Goal: Task Accomplishment & Management: Use online tool/utility

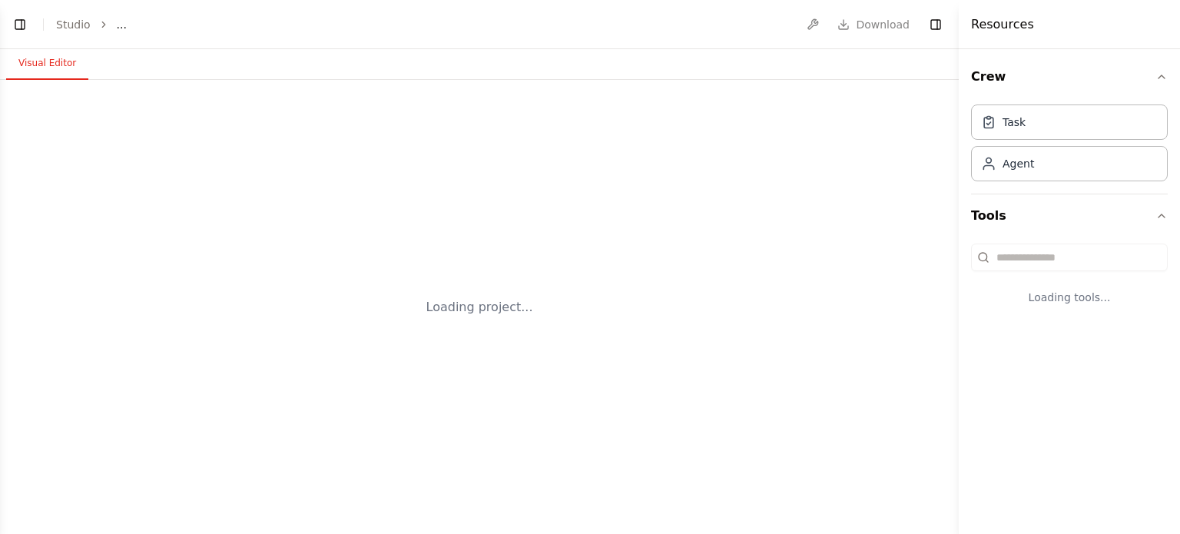
select select "****"
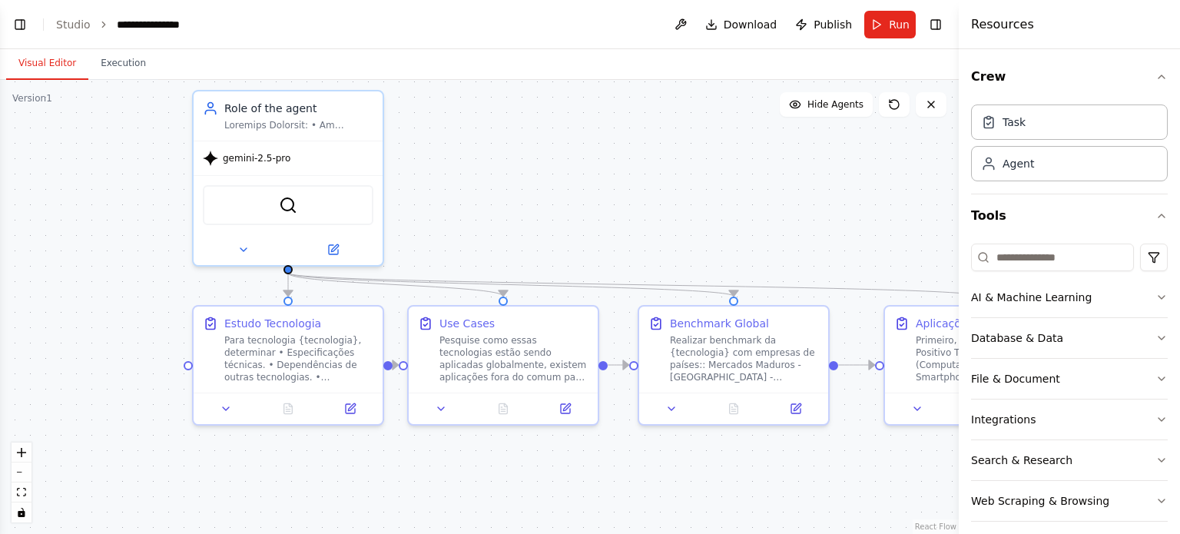
drag, startPoint x: 678, startPoint y: 143, endPoint x: 636, endPoint y: 156, distance: 43.5
click at [636, 155] on div ".deletable-edge-delete-btn { width: 20px; height: 20px; border: 0px solid #ffff…" at bounding box center [479, 307] width 959 height 454
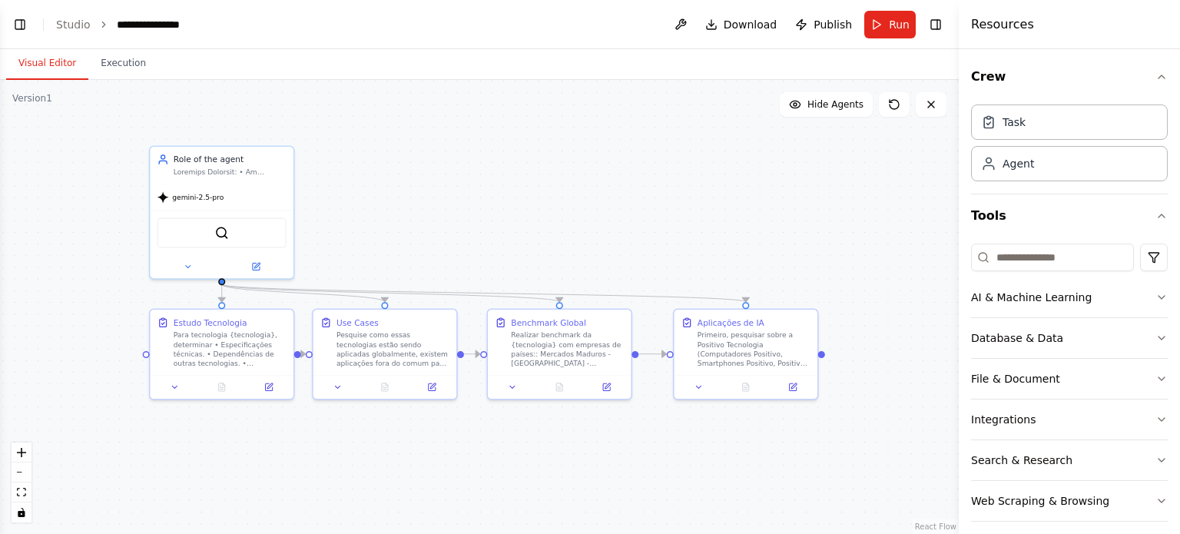
drag, startPoint x: 687, startPoint y: 168, endPoint x: 539, endPoint y: 199, distance: 150.7
click at [539, 199] on div ".deletable-edge-delete-btn { width: 20px; height: 20px; border: 0px solid #ffff…" at bounding box center [479, 307] width 959 height 454
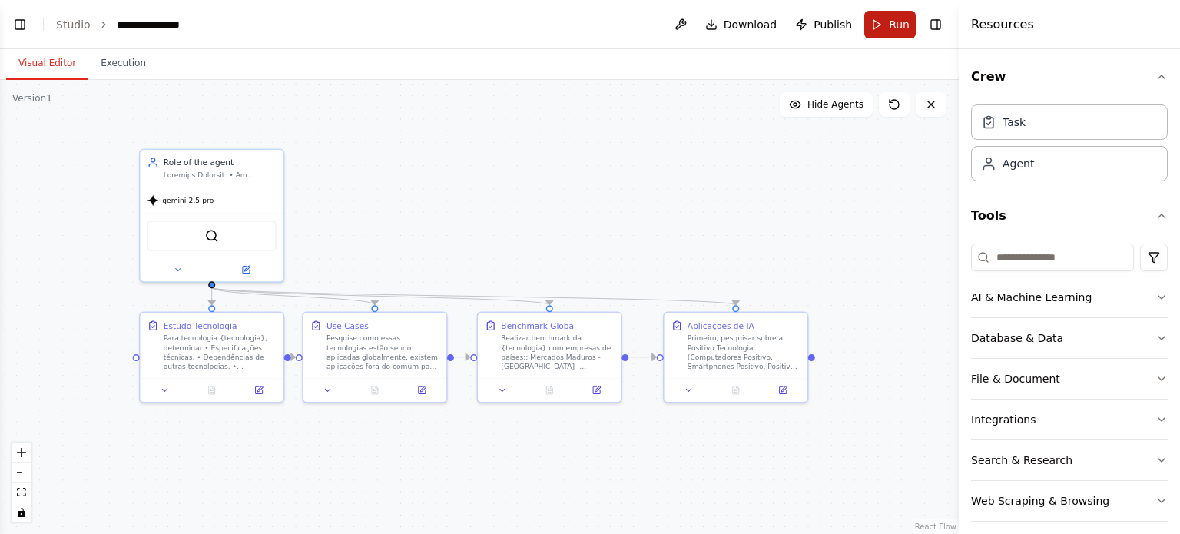
click at [879, 26] on button "Run" at bounding box center [889, 25] width 51 height 28
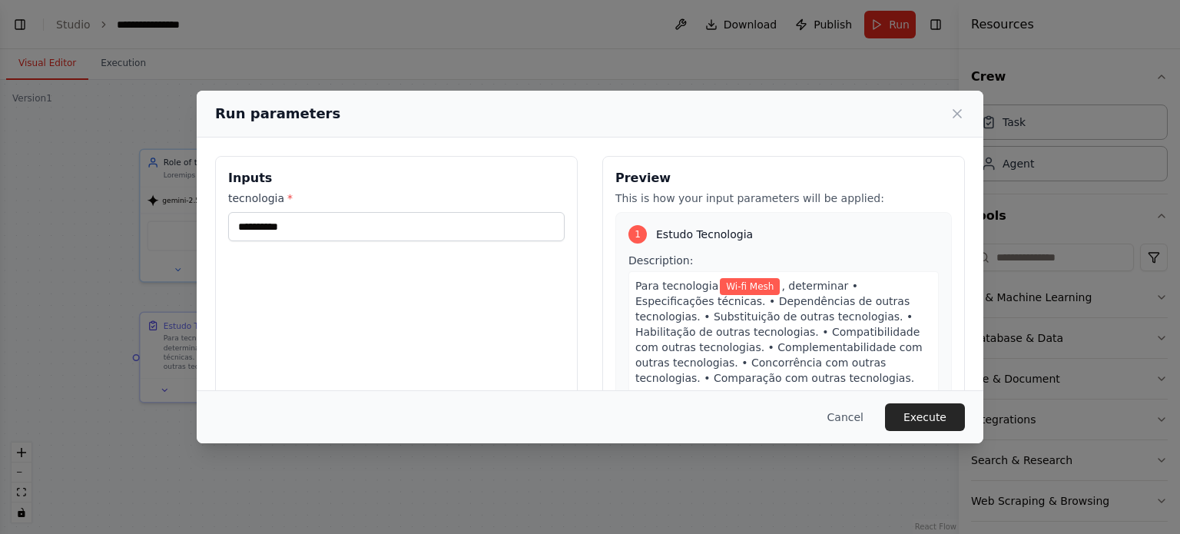
scroll to position [77, 0]
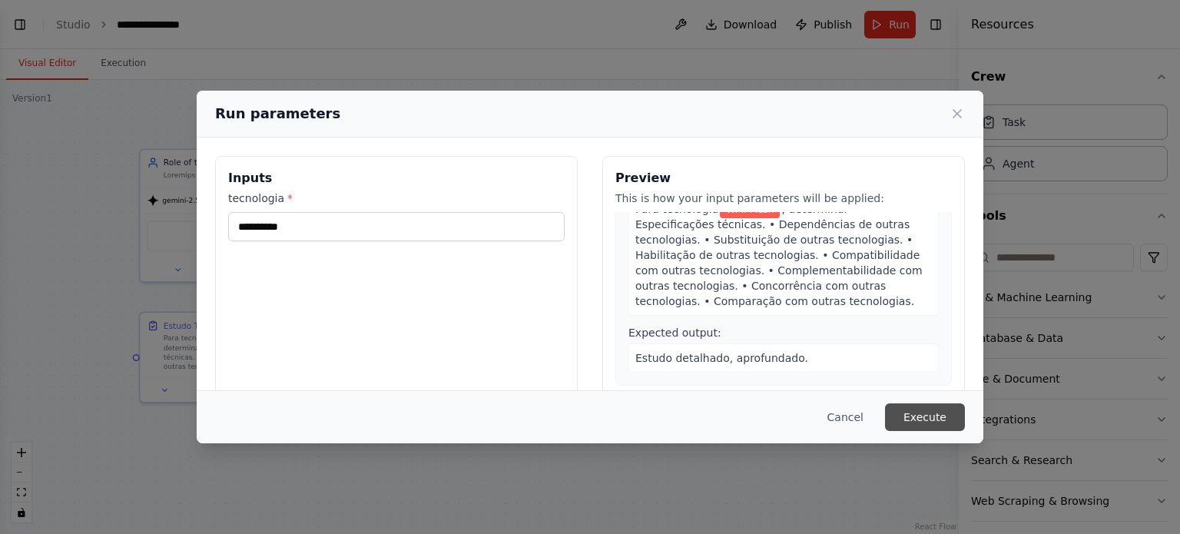
click at [920, 407] on button "Execute" at bounding box center [925, 417] width 80 height 28
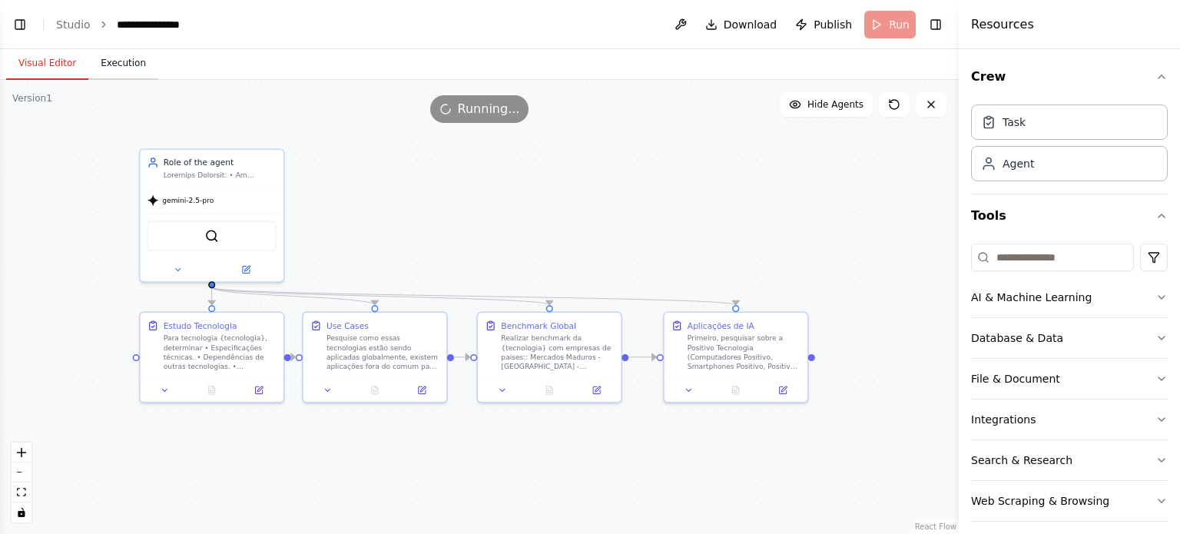
click at [124, 59] on button "Execution" at bounding box center [123, 64] width 70 height 32
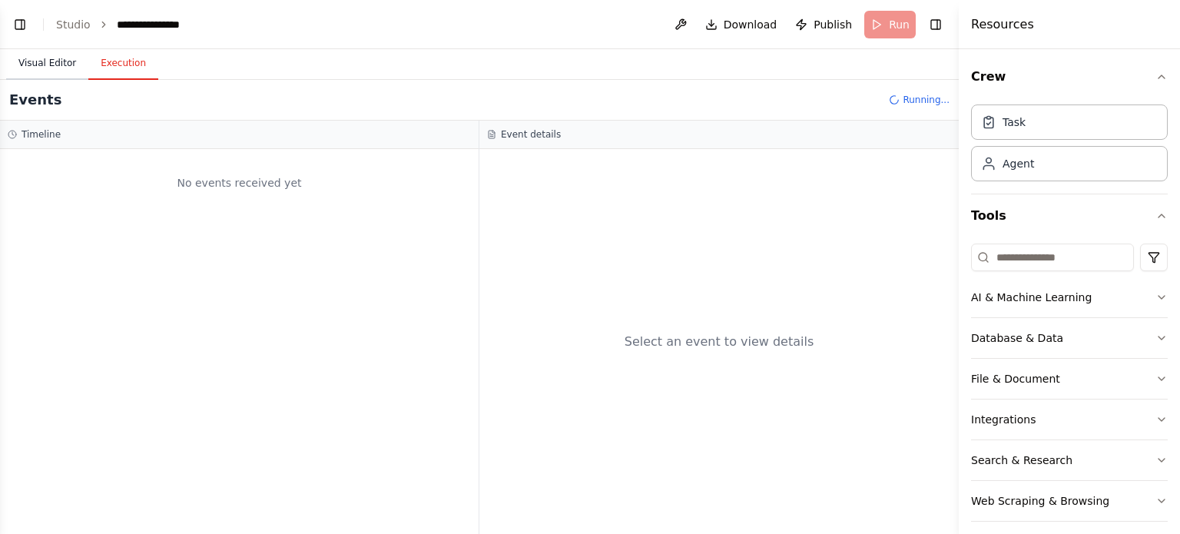
click at [59, 78] on button "Visual Editor" at bounding box center [47, 64] width 82 height 32
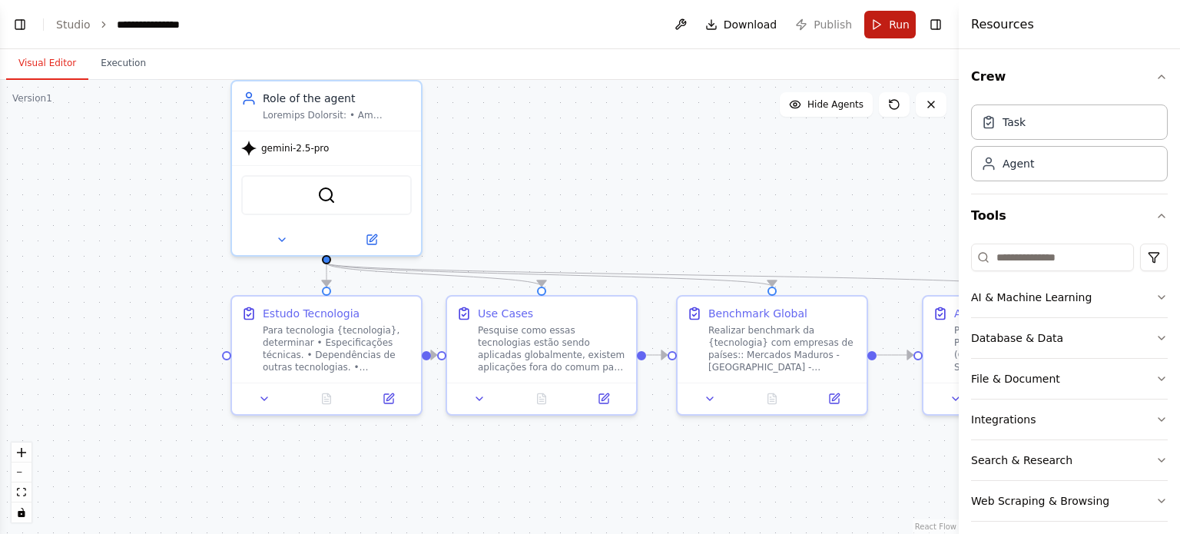
click at [883, 32] on button "Run" at bounding box center [889, 25] width 51 height 28
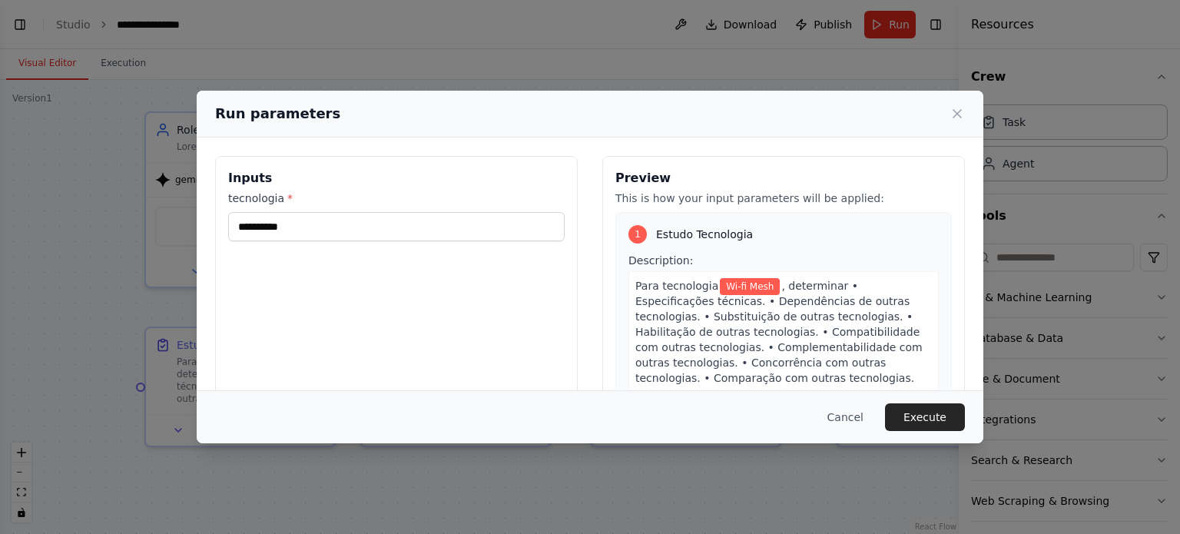
drag, startPoint x: 550, startPoint y: 167, endPoint x: 513, endPoint y: 176, distance: 37.8
click at [513, 176] on body "**********" at bounding box center [590, 267] width 1180 height 534
click at [956, 406] on button "Execute" at bounding box center [925, 417] width 80 height 28
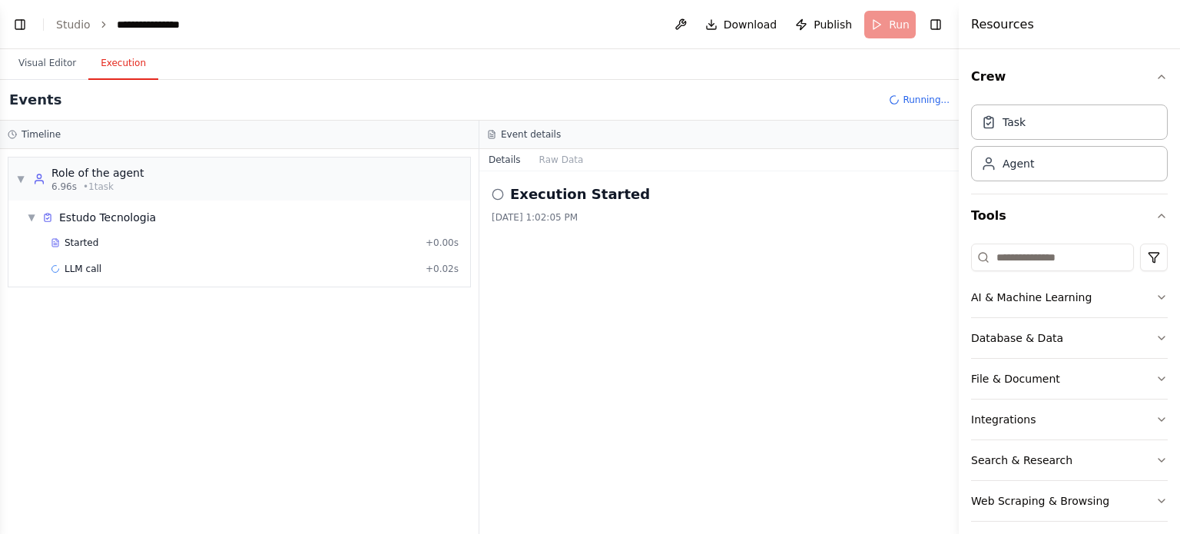
click at [123, 72] on button "Execution" at bounding box center [123, 64] width 70 height 32
click at [95, 273] on span "LLM call" at bounding box center [83, 269] width 37 height 12
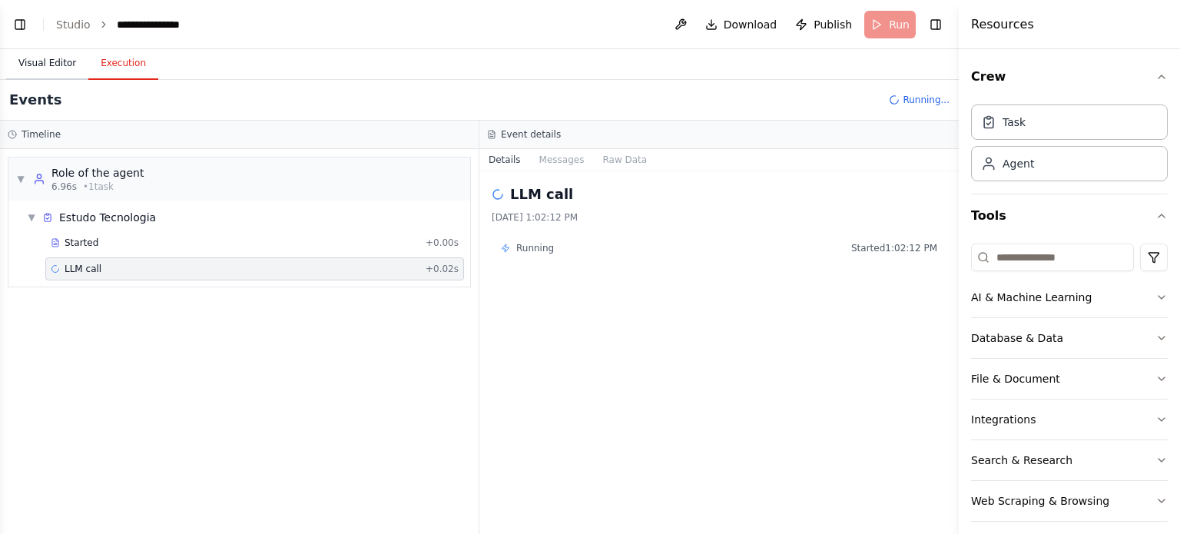
click at [65, 66] on button "Visual Editor" at bounding box center [47, 64] width 82 height 32
click at [140, 67] on button "Execution" at bounding box center [123, 64] width 70 height 32
click at [52, 65] on button "Visual Editor" at bounding box center [47, 64] width 82 height 32
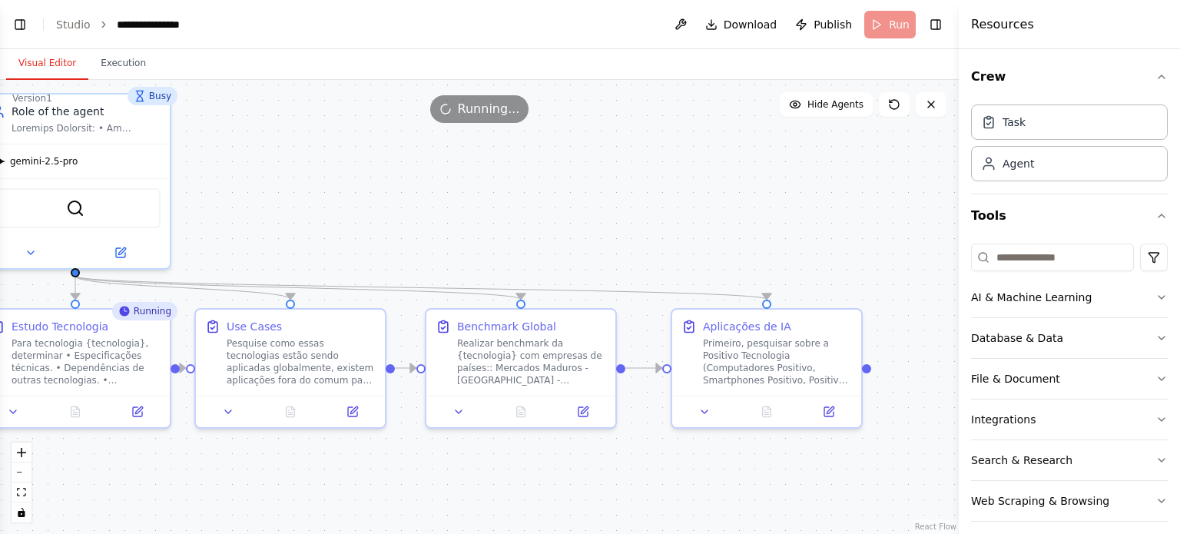
drag, startPoint x: 707, startPoint y: 221, endPoint x: 554, endPoint y: 201, distance: 154.2
click at [554, 201] on div ".deletable-edge-delete-btn { width: 20px; height: 20px; border: 0px solid #ffff…" at bounding box center [479, 307] width 959 height 454
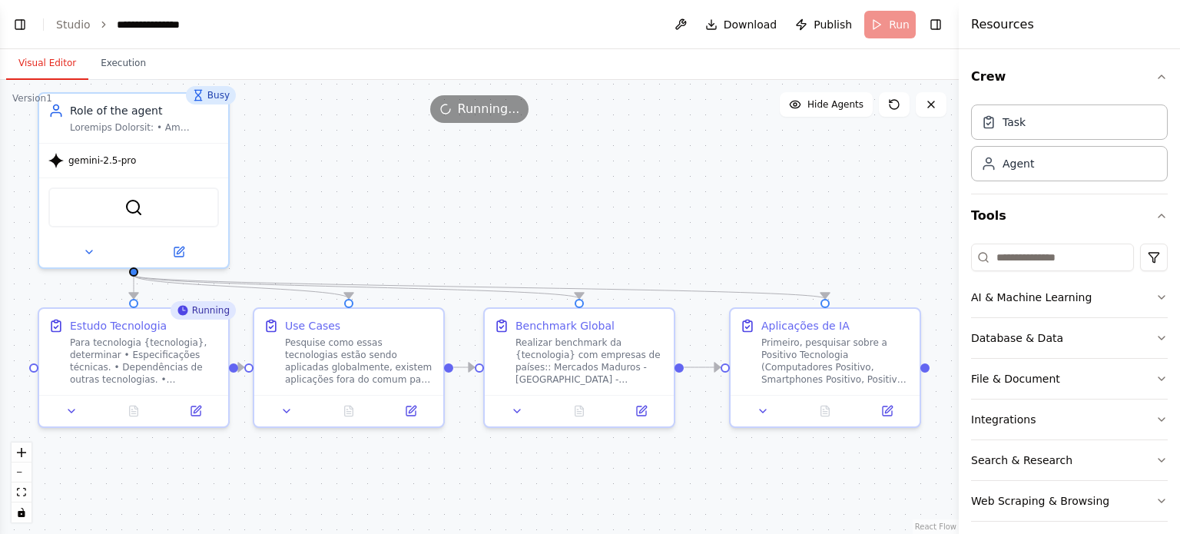
drag, startPoint x: 428, startPoint y: 220, endPoint x: 486, endPoint y: 219, distance: 58.4
click at [486, 219] on div ".deletable-edge-delete-btn { width: 20px; height: 20px; border: 0px solid #ffff…" at bounding box center [479, 307] width 959 height 454
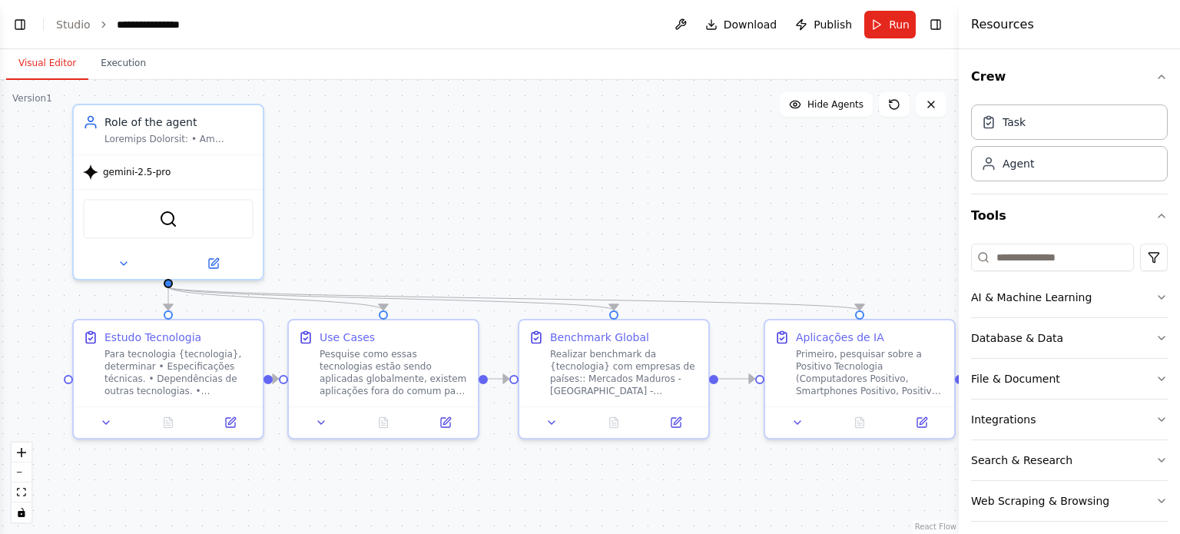
drag, startPoint x: 309, startPoint y: 148, endPoint x: 414, endPoint y: 172, distance: 107.9
click at [414, 172] on div ".deletable-edge-delete-btn { width: 20px; height: 20px; border: 0px solid #ffff…" at bounding box center [479, 307] width 959 height 454
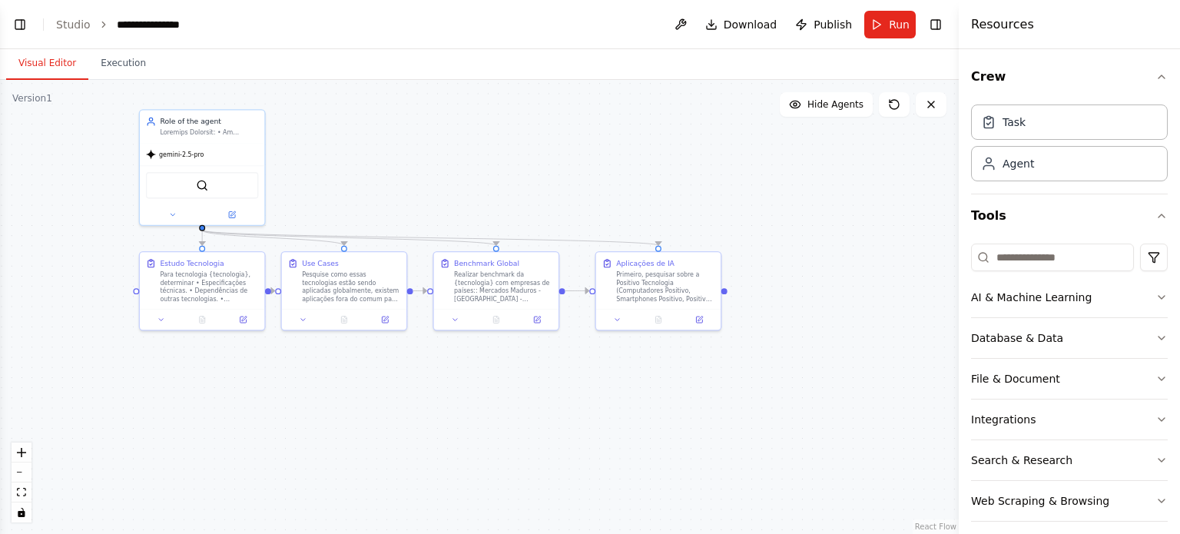
drag, startPoint x: 510, startPoint y: 168, endPoint x: 411, endPoint y: 147, distance: 101.4
click at [411, 147] on div ".deletable-edge-delete-btn { width: 20px; height: 20px; border: 0px solid #ffff…" at bounding box center [479, 307] width 959 height 454
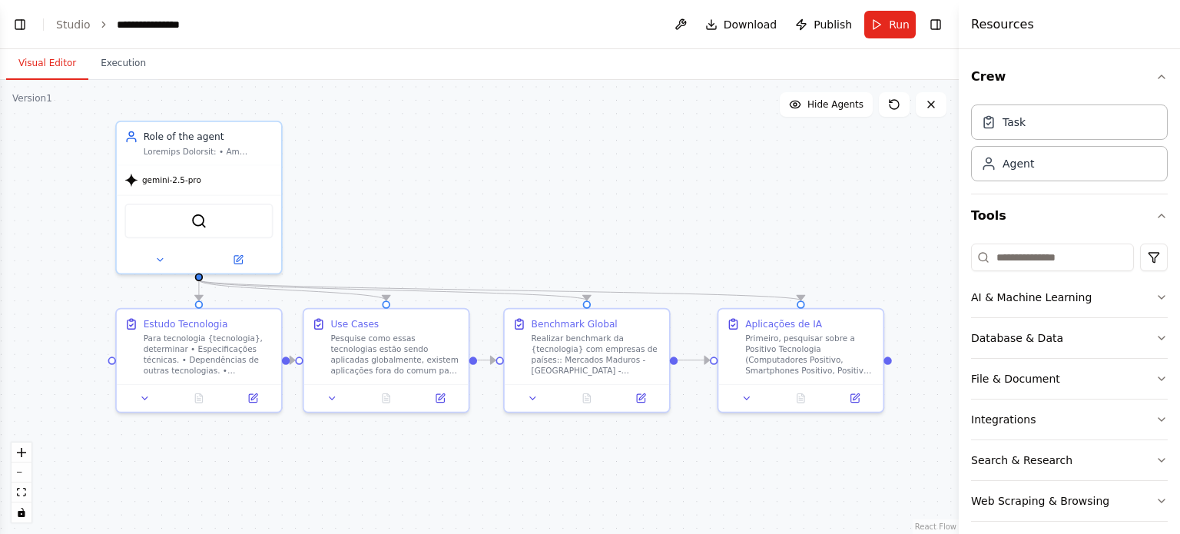
drag, startPoint x: 366, startPoint y: 143, endPoint x: 377, endPoint y: 173, distance: 32.1
click at [377, 173] on div ".deletable-edge-delete-btn { width: 20px; height: 20px; border: 0px solid #ffff…" at bounding box center [479, 307] width 959 height 454
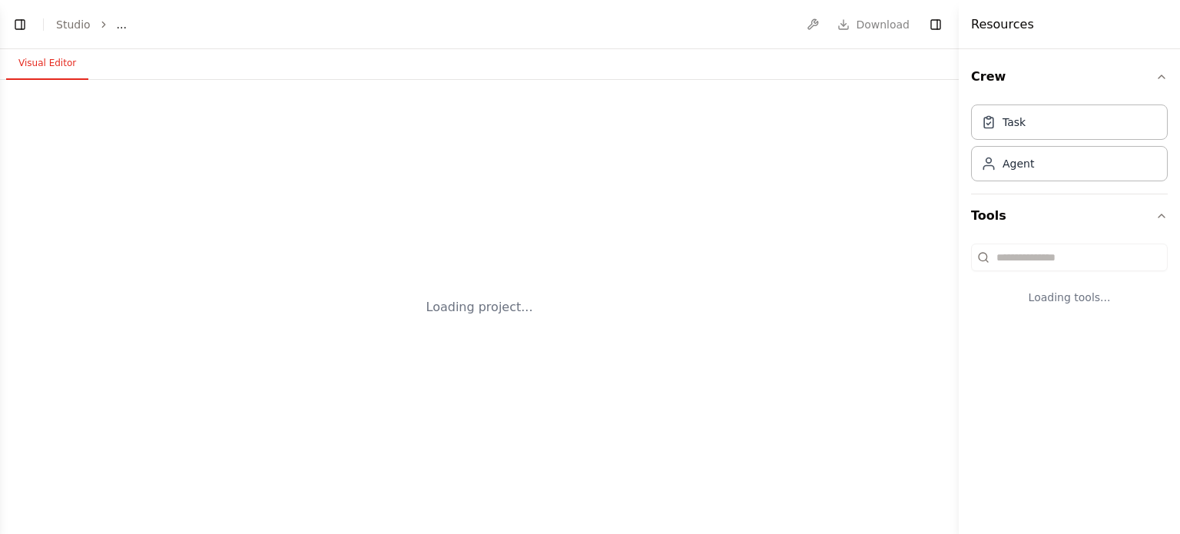
select select "****"
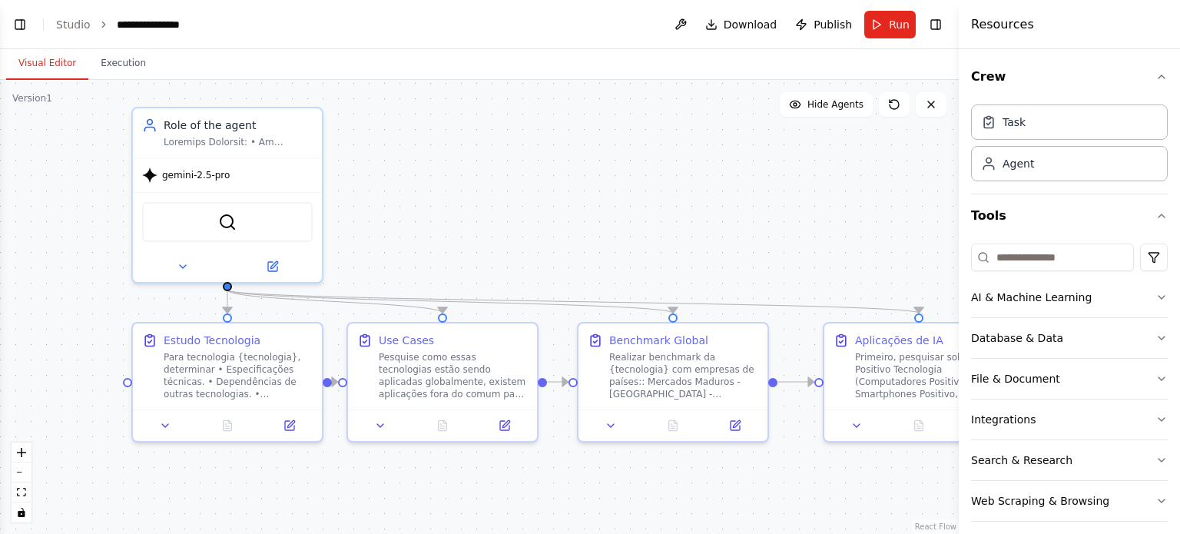
drag, startPoint x: 497, startPoint y: 166, endPoint x: 403, endPoint y: 194, distance: 98.7
click at [403, 194] on div ".deletable-edge-delete-btn { width: 20px; height: 20px; border: 0px solid #ffff…" at bounding box center [479, 307] width 959 height 454
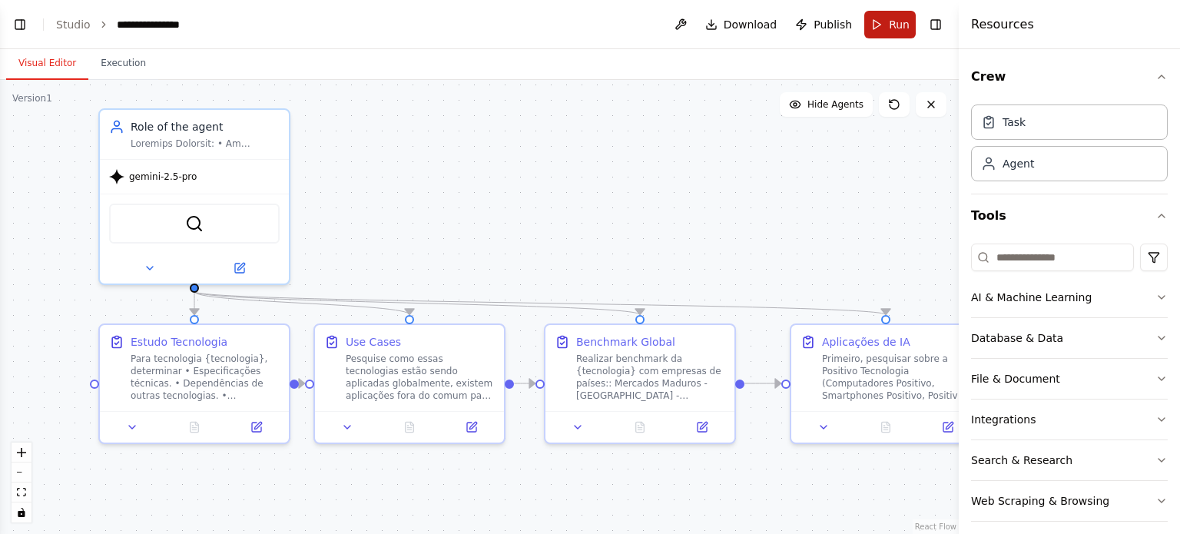
click at [877, 18] on button "Run" at bounding box center [889, 25] width 51 height 28
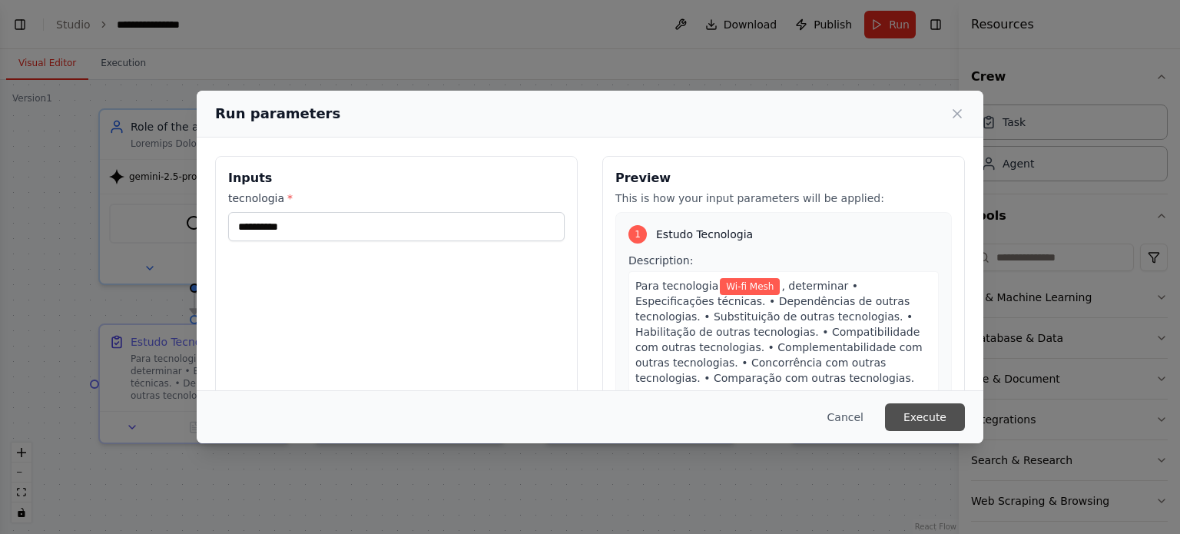
click at [891, 411] on button "Execute" at bounding box center [925, 417] width 80 height 28
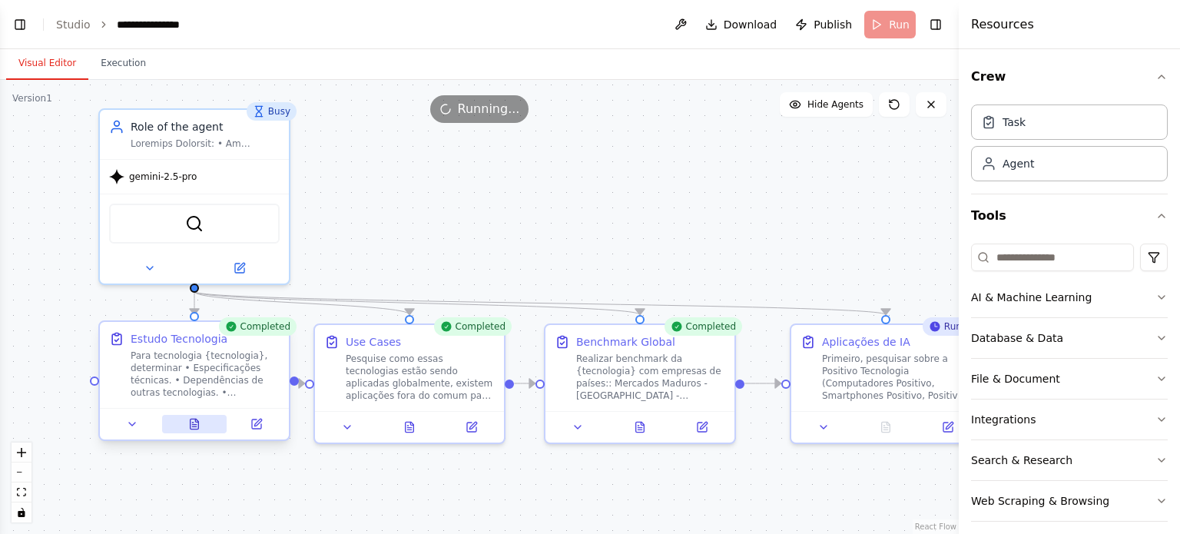
click at [197, 425] on icon at bounding box center [195, 424] width 8 height 10
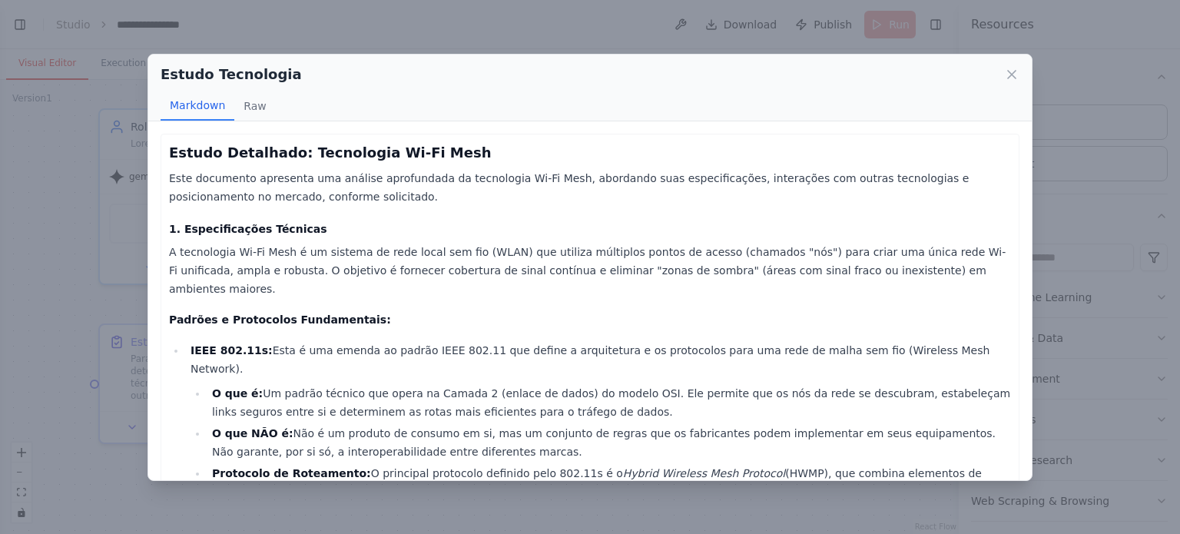
click at [1014, 61] on div "Estudo Tecnologia Markdown Raw" at bounding box center [589, 88] width 883 height 67
click at [1006, 79] on icon at bounding box center [1011, 74] width 15 height 15
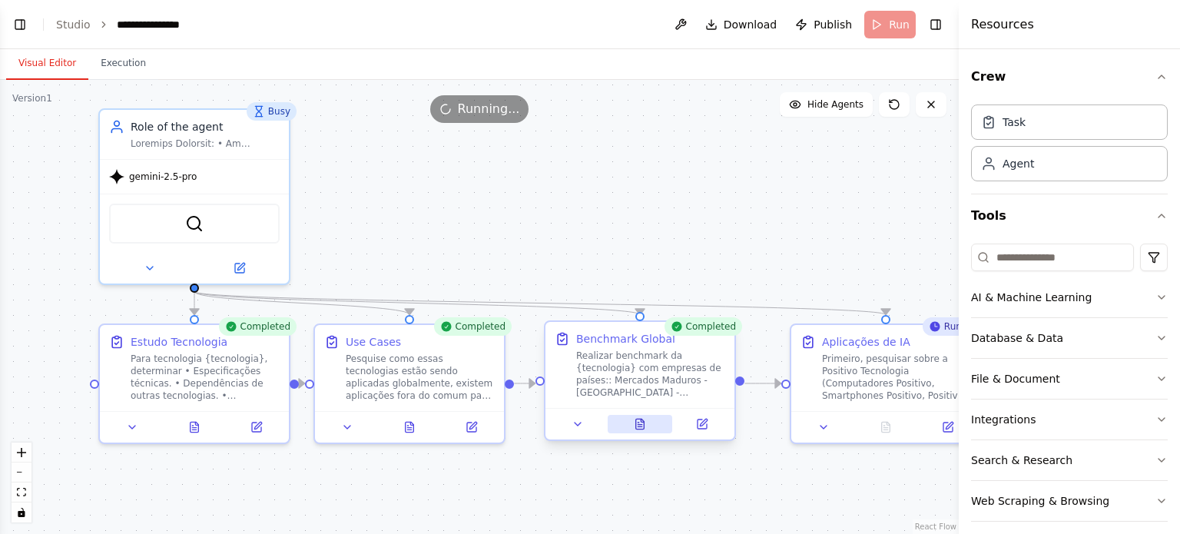
click at [636, 419] on icon at bounding box center [640, 424] width 8 height 10
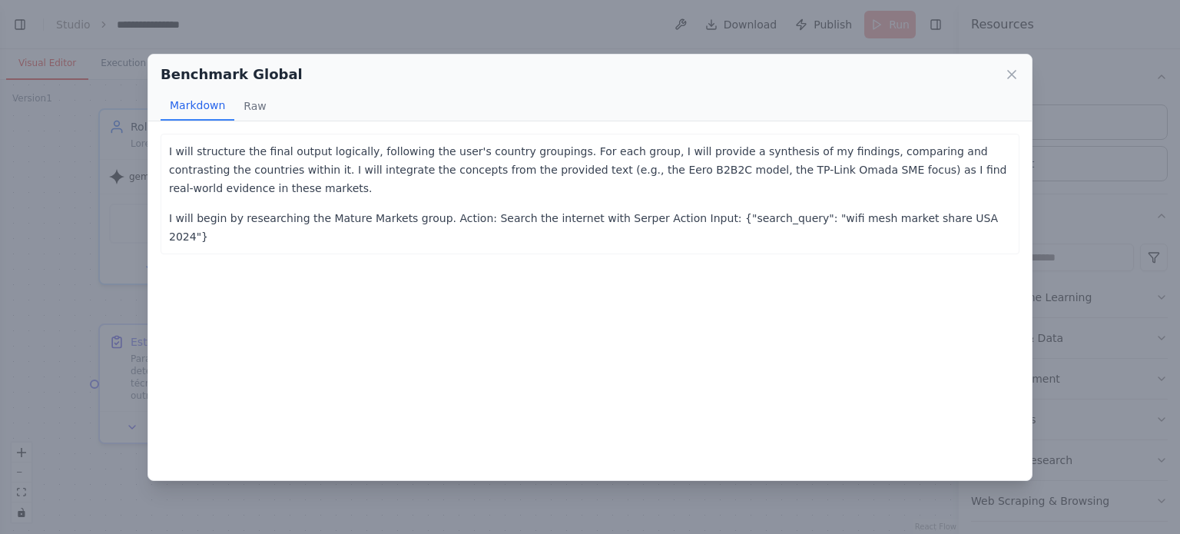
click at [1012, 75] on icon at bounding box center [1011, 74] width 15 height 15
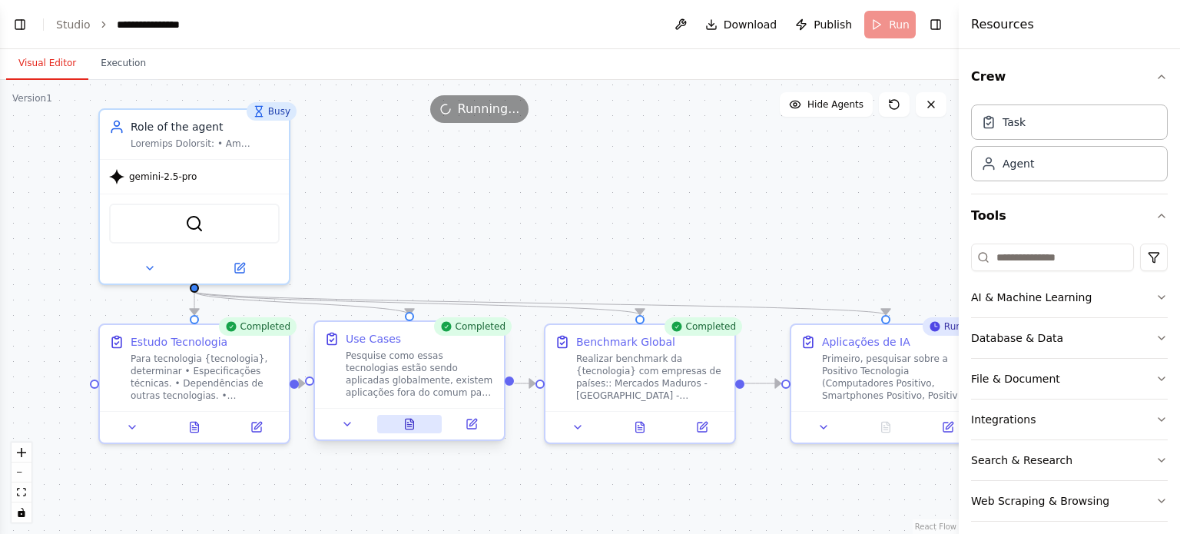
click at [393, 428] on button at bounding box center [409, 424] width 65 height 18
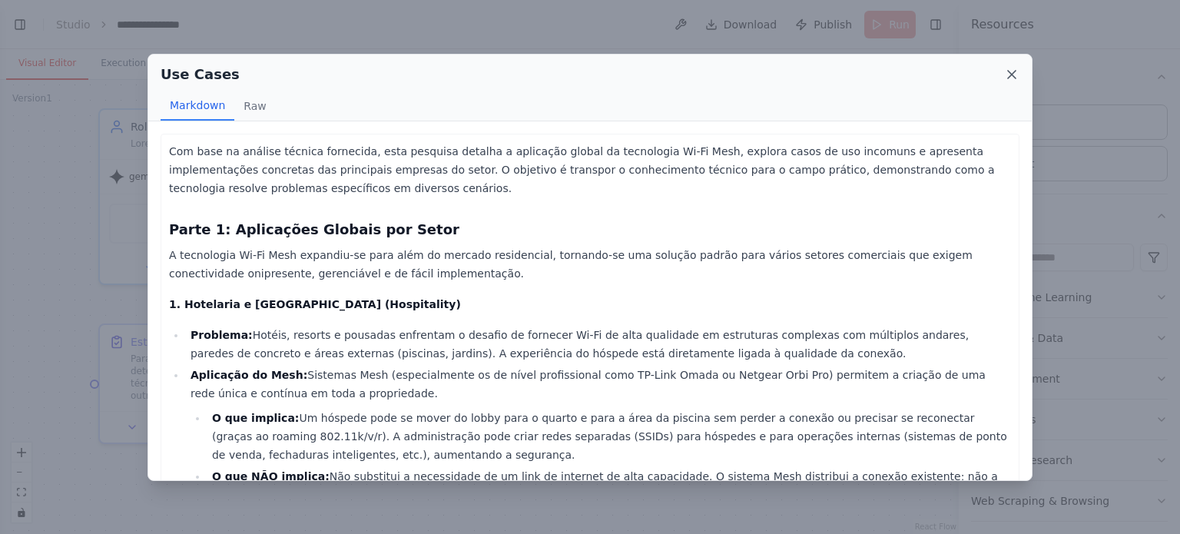
click at [1014, 68] on icon at bounding box center [1011, 74] width 15 height 15
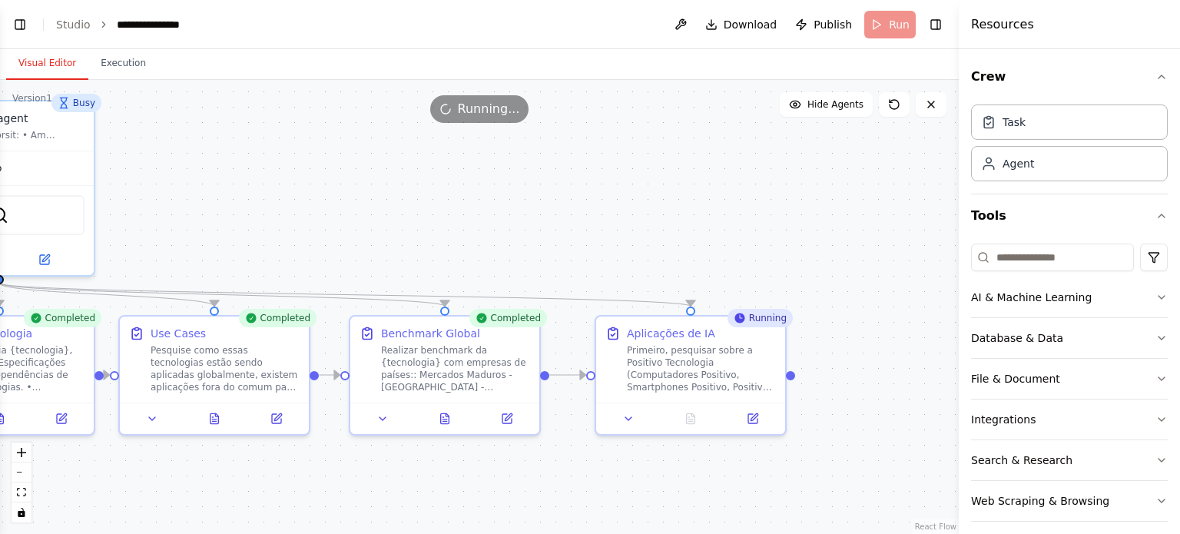
drag, startPoint x: 747, startPoint y: 277, endPoint x: 546, endPoint y: 269, distance: 200.7
click at [546, 269] on div ".deletable-edge-delete-btn { width: 20px; height: 20px; border: 0px solid #ffff…" at bounding box center [479, 307] width 959 height 454
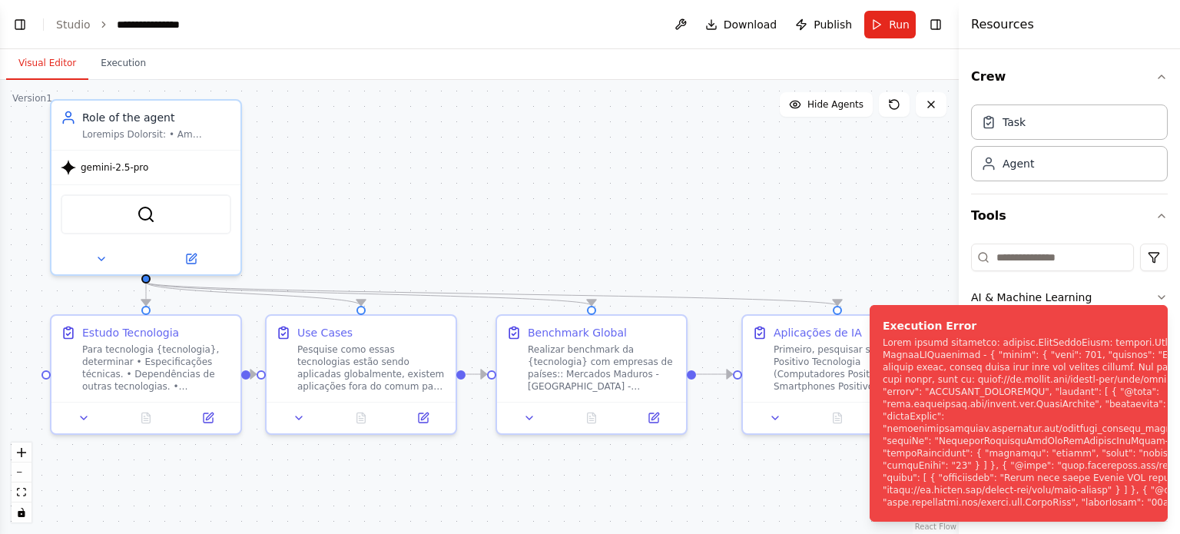
drag, startPoint x: 449, startPoint y: 240, endPoint x: 509, endPoint y: 239, distance: 60.7
click at [509, 239] on div ".deletable-edge-delete-btn { width: 20px; height: 20px; border: 0px solid #ffff…" at bounding box center [479, 307] width 959 height 454
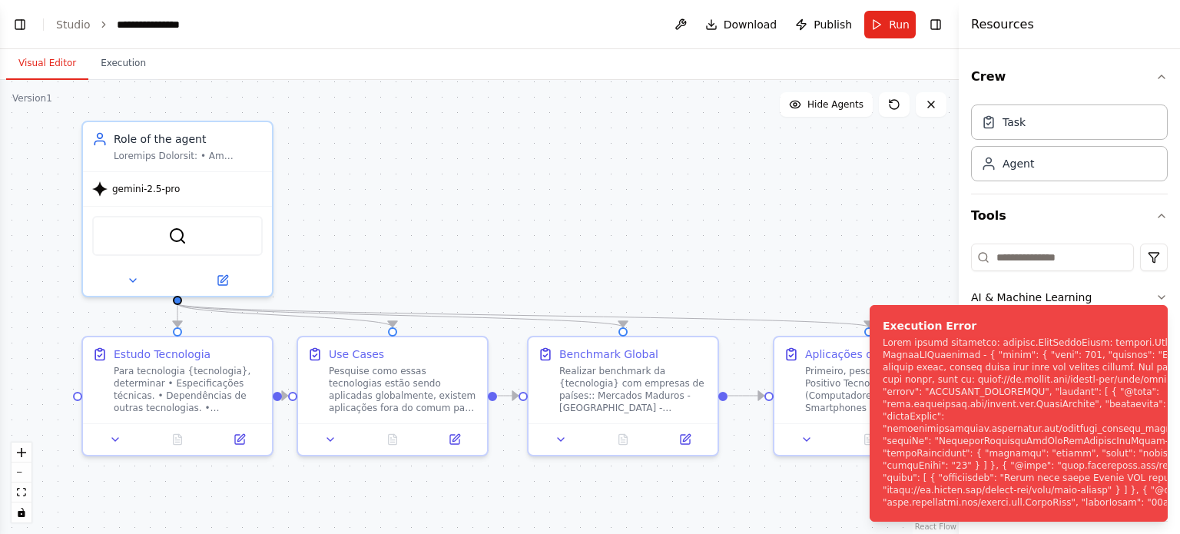
drag, startPoint x: 419, startPoint y: 175, endPoint x: 482, endPoint y: 214, distance: 73.8
click at [482, 214] on div ".deletable-edge-delete-btn { width: 20px; height: 20px; border: 0px solid #ffff…" at bounding box center [479, 307] width 959 height 454
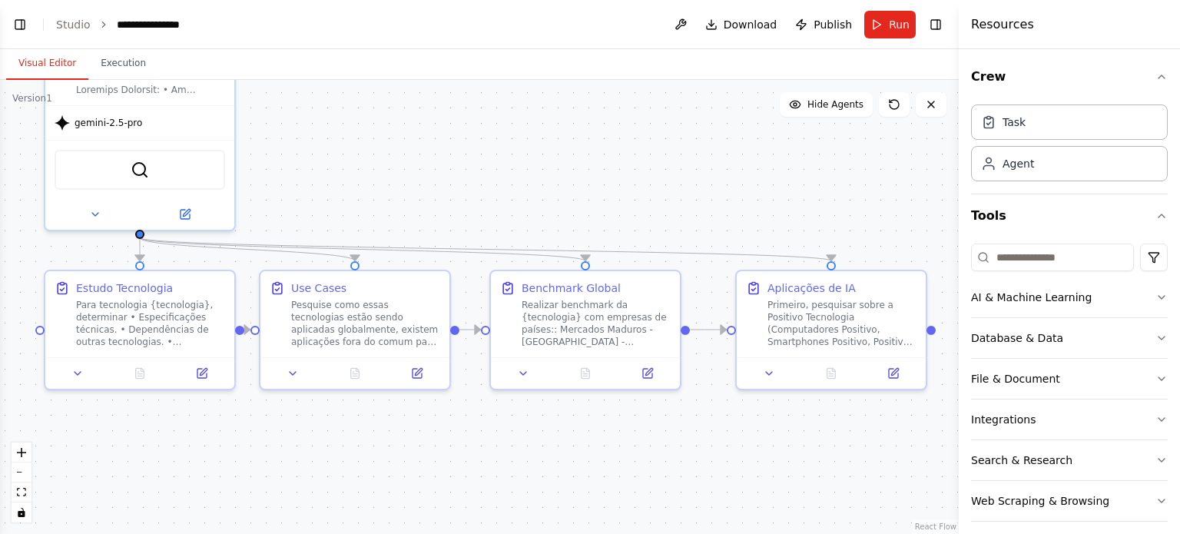
drag, startPoint x: 626, startPoint y: 249, endPoint x: 558, endPoint y: 171, distance: 103.5
click at [558, 171] on div ".deletable-edge-delete-btn { width: 20px; height: 20px; border: 0px solid #ffff…" at bounding box center [479, 307] width 959 height 454
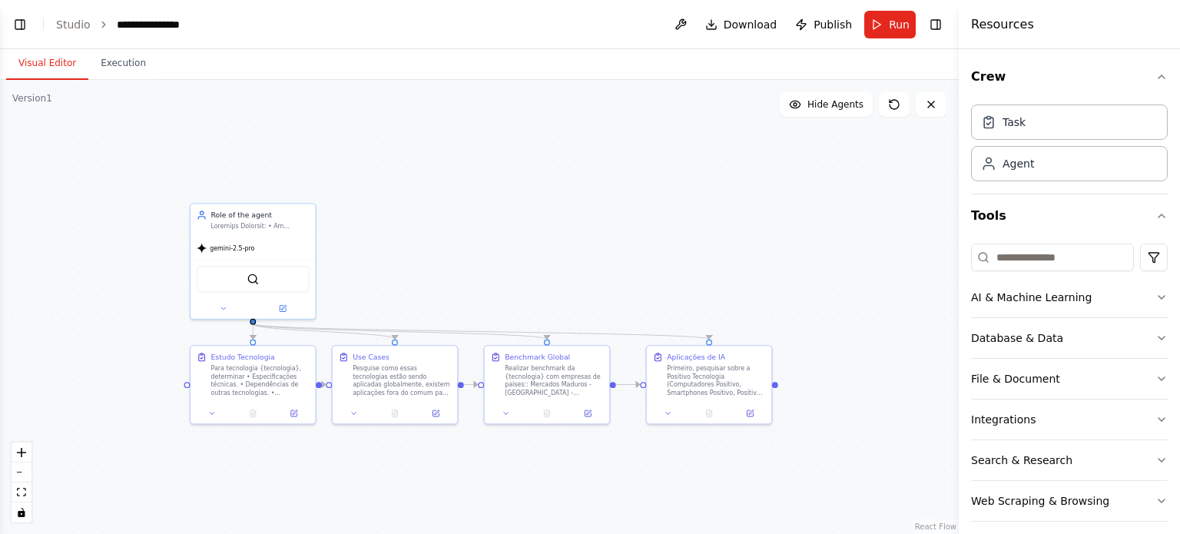
drag, startPoint x: 488, startPoint y: 214, endPoint x: 486, endPoint y: 288, distance: 74.5
click at [486, 288] on div ".deletable-edge-delete-btn { width: 20px; height: 20px; border: 0px solid #ffff…" at bounding box center [479, 307] width 959 height 454
click at [498, 319] on div ".deletable-edge-delete-btn { width: 20px; height: 20px; border: 0px solid #ffff…" at bounding box center [479, 307] width 959 height 454
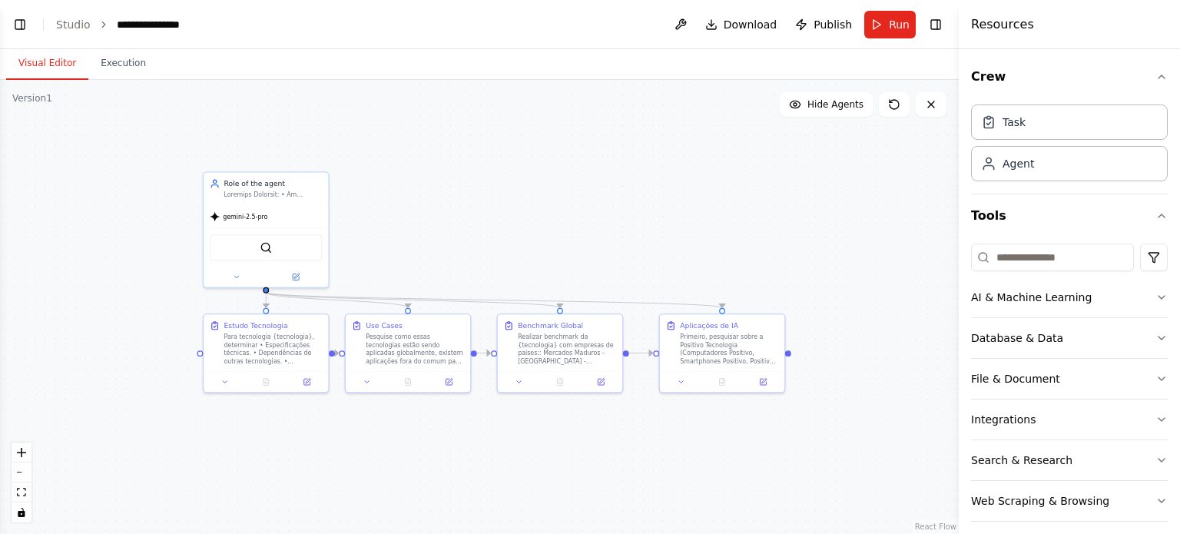
drag, startPoint x: 507, startPoint y: 303, endPoint x: 519, endPoint y: 277, distance: 28.9
click at [519, 277] on div ".deletable-edge-delete-btn { width: 20px; height: 20px; border: 0px solid #ffff…" at bounding box center [479, 307] width 959 height 454
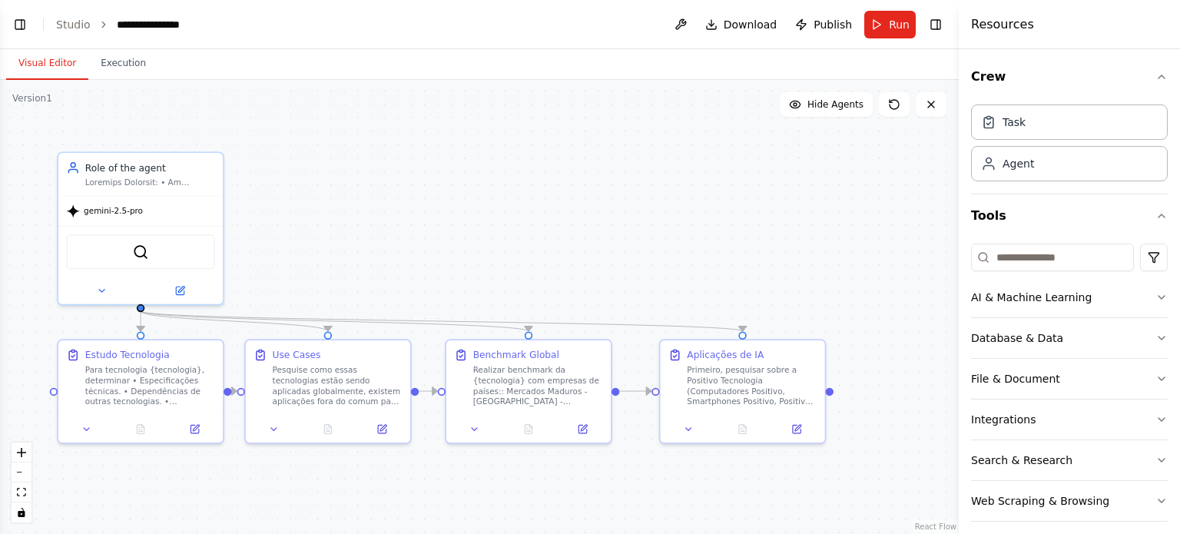
drag, startPoint x: 648, startPoint y: 262, endPoint x: 593, endPoint y: 297, distance: 65.6
click at [593, 297] on div ".deletable-edge-delete-btn { width: 20px; height: 20px; border: 0px solid #ffff…" at bounding box center [479, 307] width 959 height 454
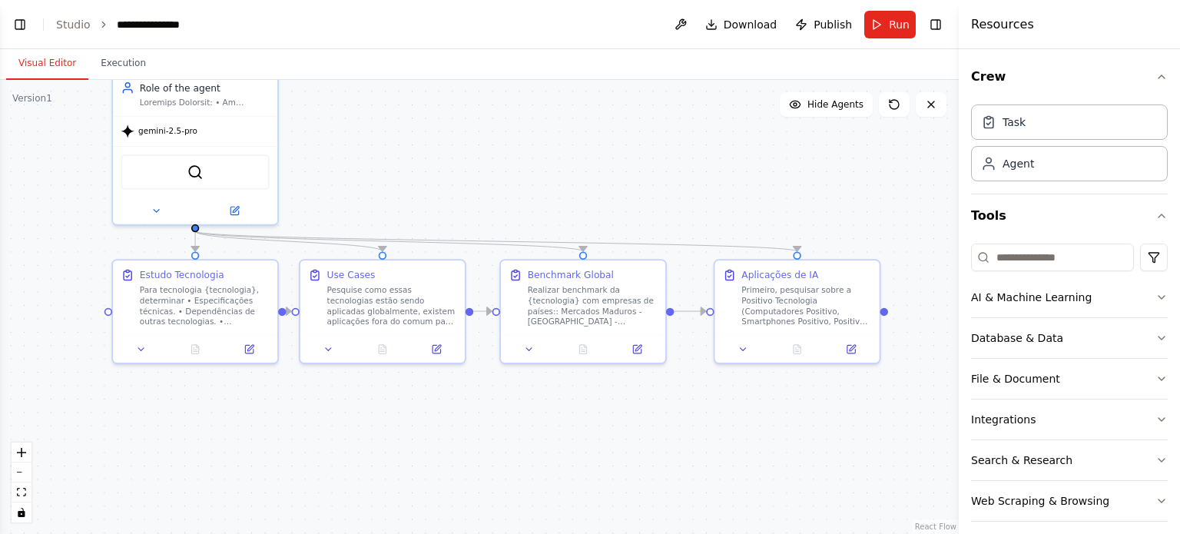
drag, startPoint x: 473, startPoint y: 263, endPoint x: 528, endPoint y: 184, distance: 96.7
click at [528, 184] on div ".deletable-edge-delete-btn { width: 20px; height: 20px; border: 0px solid #ffff…" at bounding box center [479, 307] width 959 height 454
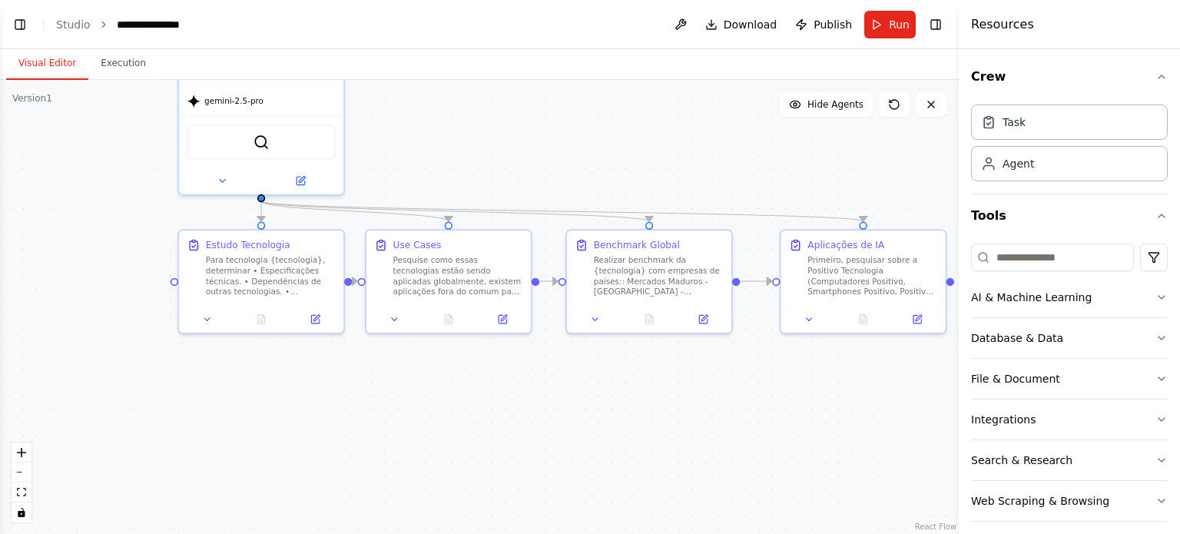
drag, startPoint x: 194, startPoint y: 229, endPoint x: 260, endPoint y: 199, distance: 72.5
click at [260, 199] on div ".deletable-edge-delete-btn { width: 20px; height: 20px; border: 0px solid #ffff…" at bounding box center [479, 307] width 959 height 454
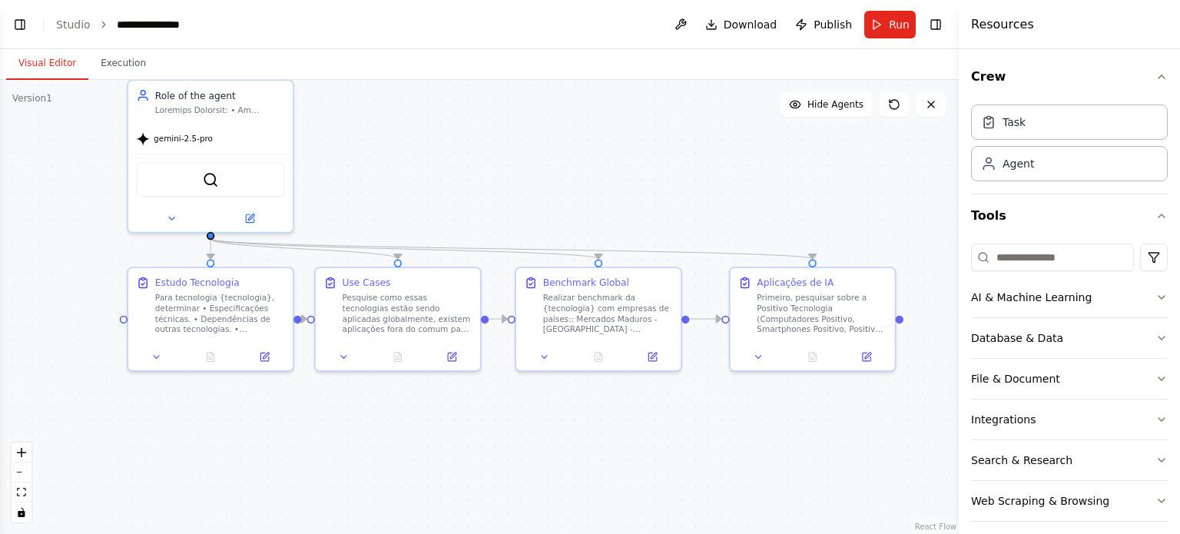
drag, startPoint x: 711, startPoint y: 154, endPoint x: 661, endPoint y: 191, distance: 63.1
click at [661, 191] on div ".deletable-edge-delete-btn { width: 20px; height: 20px; border: 0px solid #ffff…" at bounding box center [479, 307] width 959 height 454
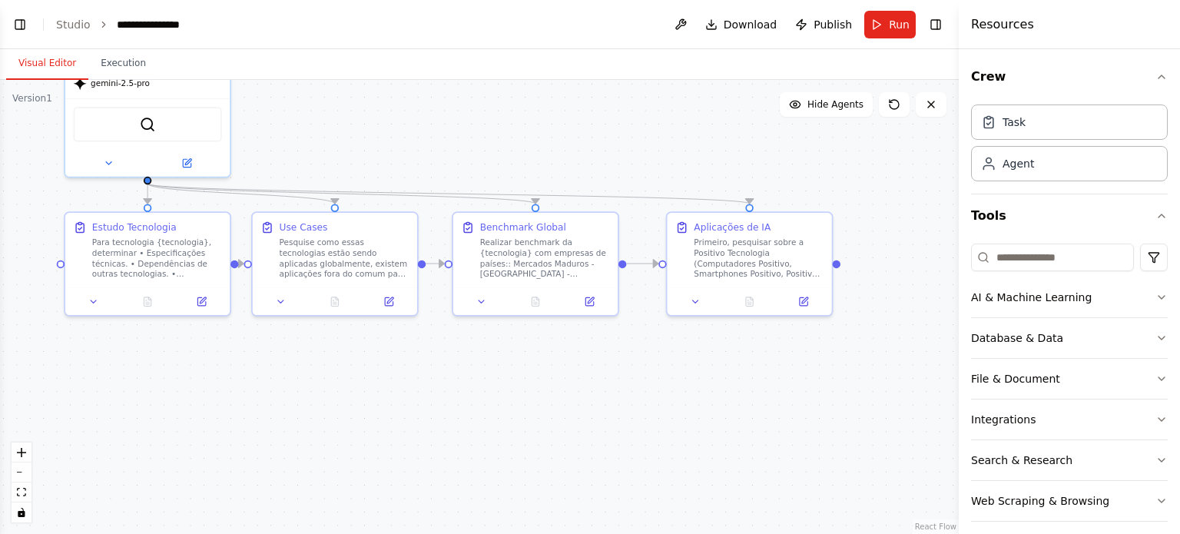
drag, startPoint x: 825, startPoint y: 433, endPoint x: 762, endPoint y: 378, distance: 83.8
click at [762, 378] on div ".deletable-edge-delete-btn { width: 20px; height: 20px; border: 0px solid #ffff…" at bounding box center [479, 307] width 959 height 454
click at [894, 18] on span "Run" at bounding box center [899, 24] width 21 height 15
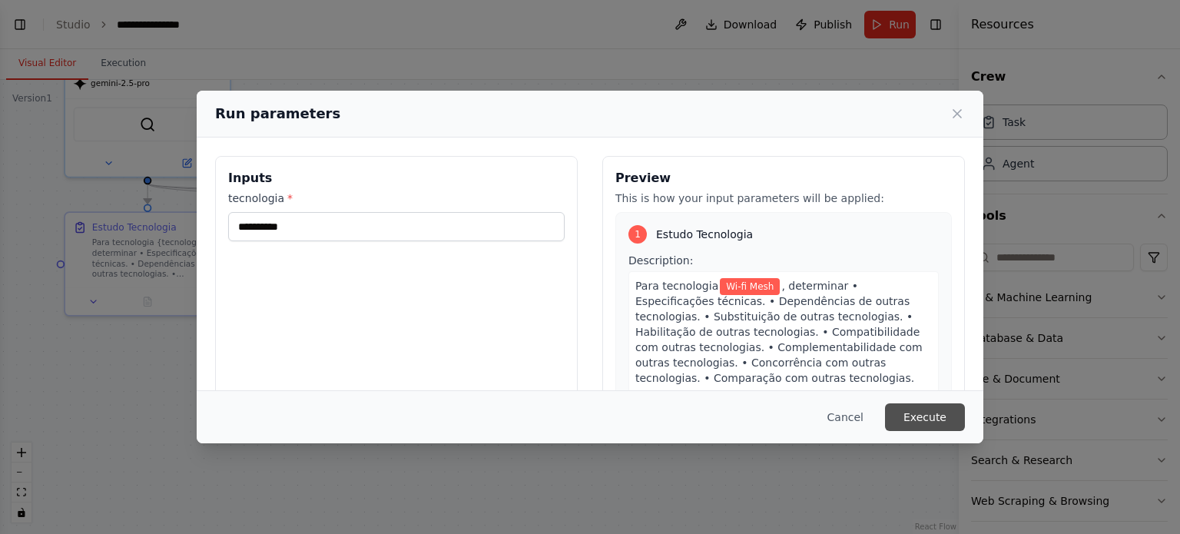
click at [934, 407] on button "Execute" at bounding box center [925, 417] width 80 height 28
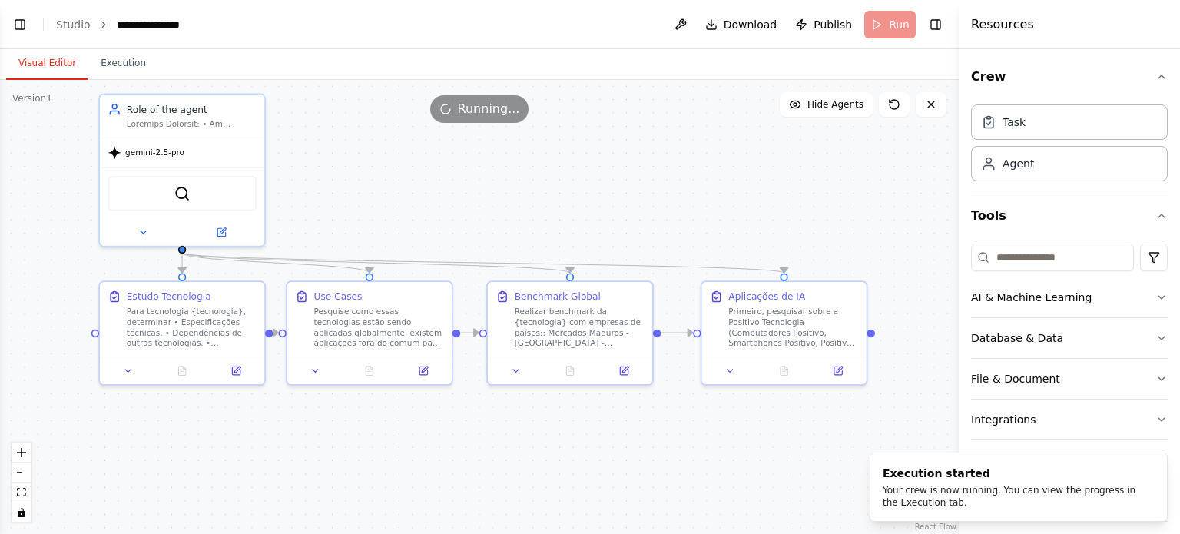
drag, startPoint x: 616, startPoint y: 145, endPoint x: 651, endPoint y: 214, distance: 76.6
click at [651, 214] on div ".deletable-edge-delete-btn { width: 20px; height: 20px; border: 0px solid #ffff…" at bounding box center [479, 307] width 959 height 454
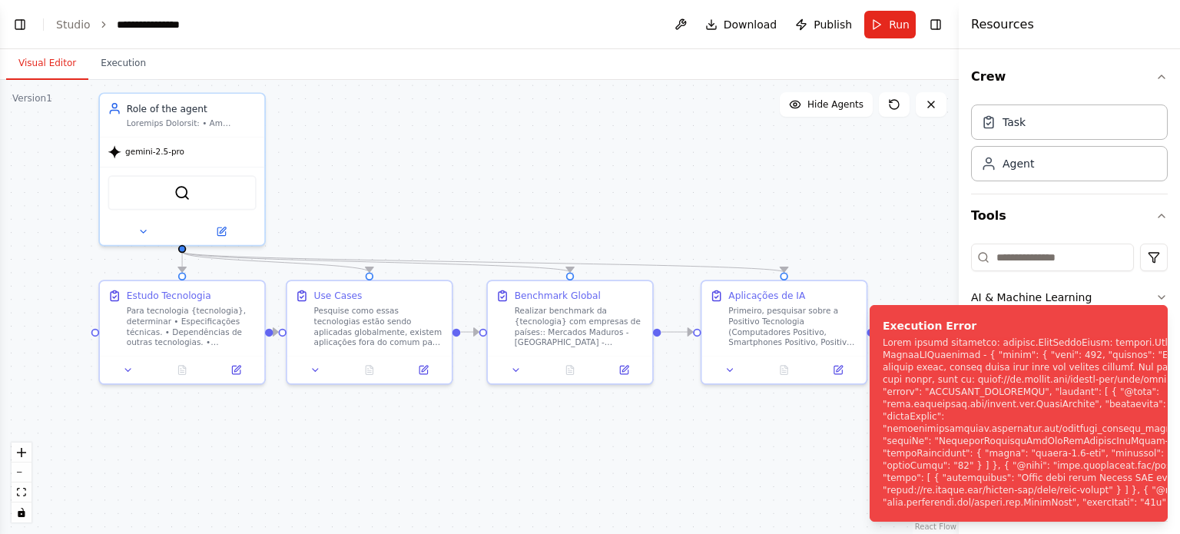
click at [678, 211] on div ".deletable-edge-delete-btn { width: 20px; height: 20px; border: 0px solid #ffff…" at bounding box center [479, 307] width 959 height 454
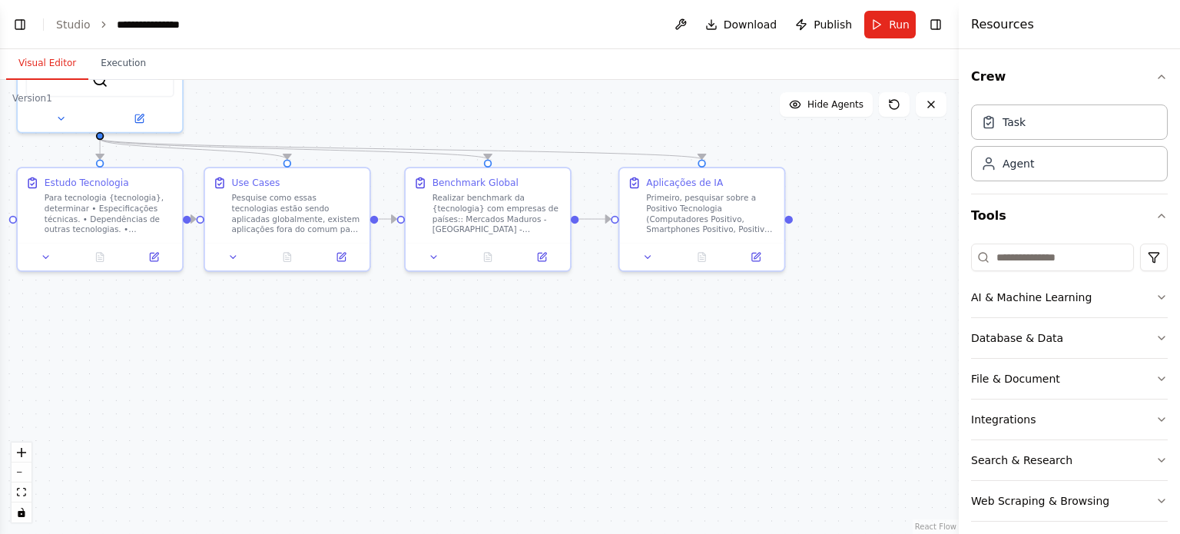
drag, startPoint x: 700, startPoint y: 134, endPoint x: 626, endPoint y: 48, distance: 113.3
click at [626, 48] on main "**********" at bounding box center [479, 267] width 959 height 534
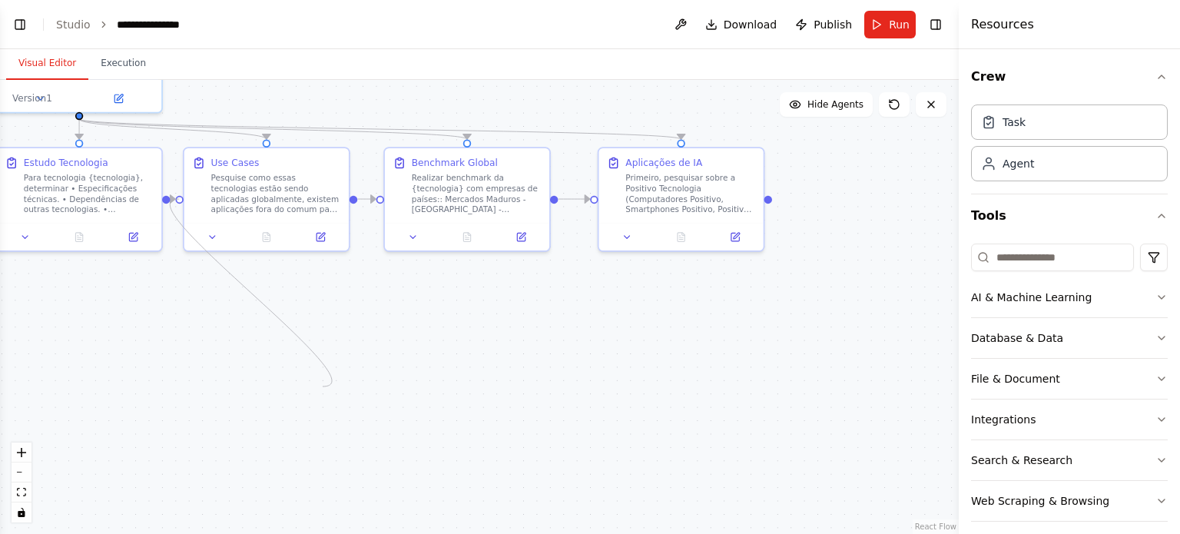
drag, startPoint x: 177, startPoint y: 197, endPoint x: 323, endPoint y: 375, distance: 230.4
click at [323, 382] on div ".deletable-edge-delete-btn { width: 20px; height: 20px; border: 0px solid #ffff…" at bounding box center [479, 307] width 959 height 454
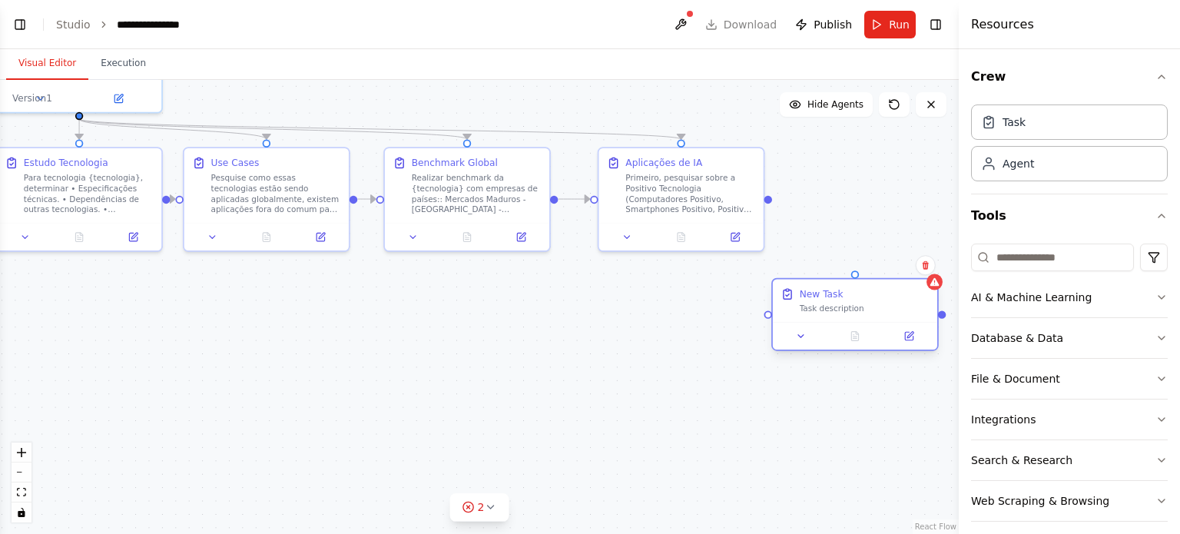
drag, startPoint x: 921, startPoint y: 358, endPoint x: 823, endPoint y: 308, distance: 110.3
click at [823, 308] on div "Task description" at bounding box center [865, 308] width 130 height 11
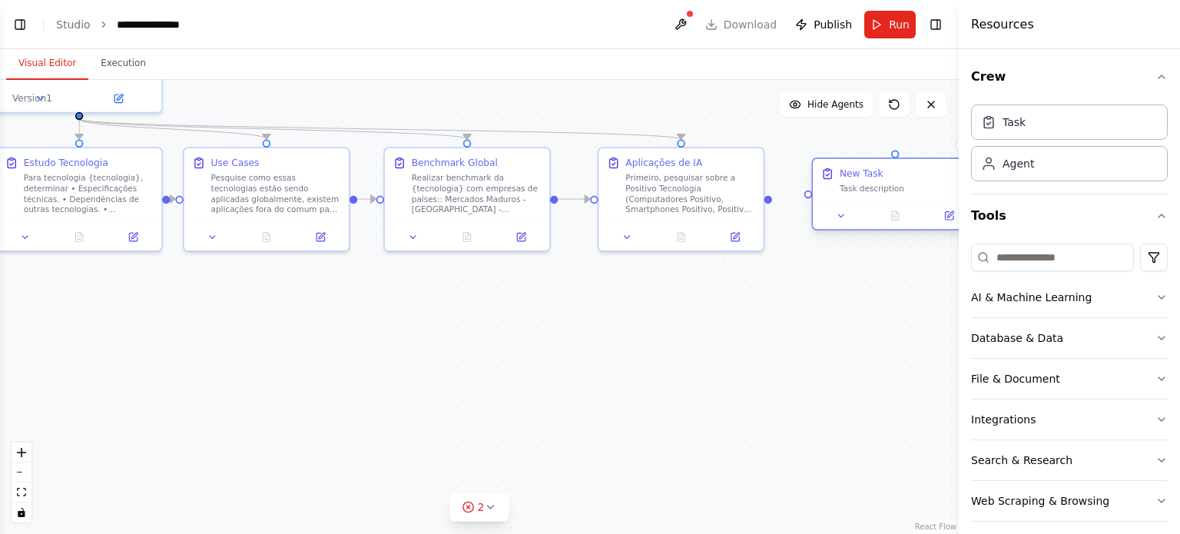
drag, startPoint x: 843, startPoint y: 301, endPoint x: 882, endPoint y: 167, distance: 139.1
click at [882, 167] on div "New Task Task description" at bounding box center [905, 180] width 130 height 27
drag, startPoint x: 765, startPoint y: 199, endPoint x: 808, endPoint y: 193, distance: 43.5
click at [629, 193] on div "Role of the agent gemini-2.5-pro SerperDevTool Estudo Tecnologia Para tecnologi…" at bounding box center [212, 156] width 834 height 395
click at [845, 190] on div "Task description" at bounding box center [905, 188] width 130 height 11
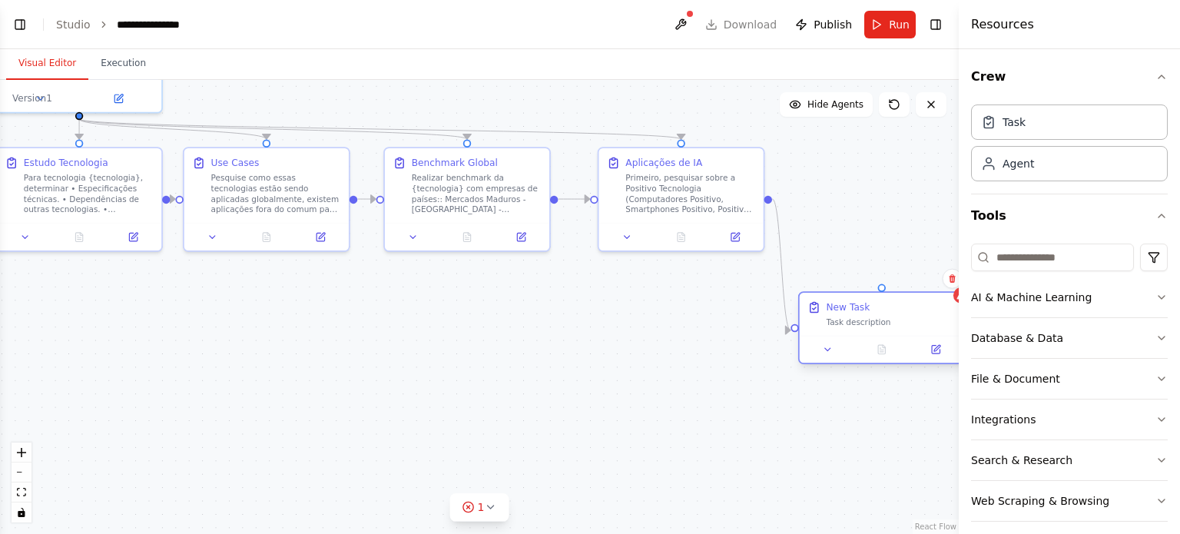
drag, startPoint x: 884, startPoint y: 174, endPoint x: 873, endPoint y: 305, distance: 131.1
click at [873, 305] on div "New Task Task description" at bounding box center [891, 313] width 130 height 27
drag, startPoint x: 556, startPoint y: 197, endPoint x: 596, endPoint y: 282, distance: 93.5
click at [596, 282] on div ".deletable-edge-delete-btn { width: 20px; height: 20px; border: 0px solid #ffff…" at bounding box center [479, 307] width 959 height 454
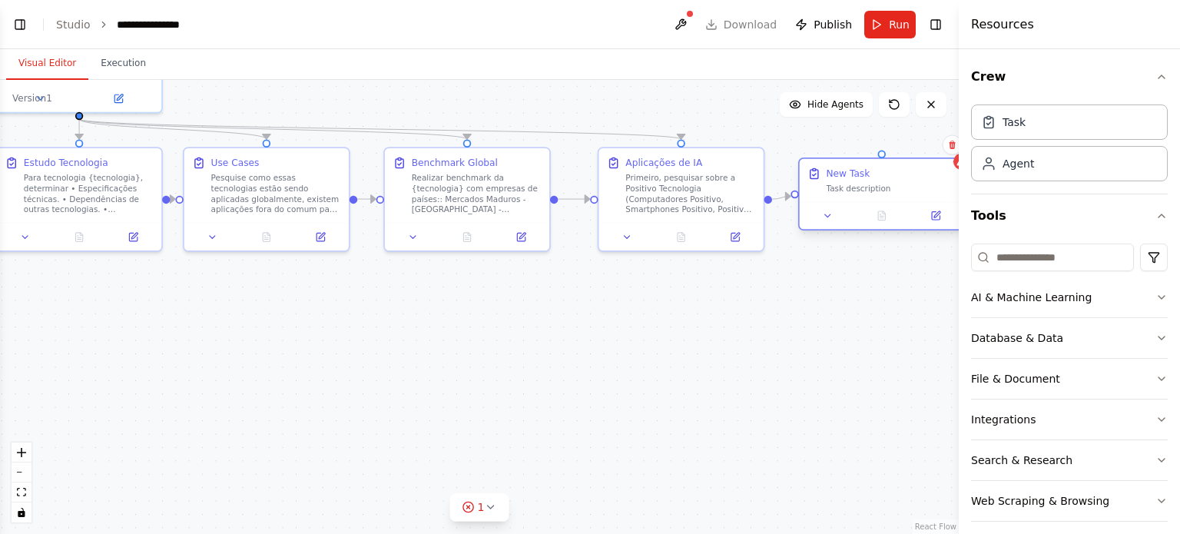
drag, startPoint x: 864, startPoint y: 298, endPoint x: 861, endPoint y: 177, distance: 120.6
click at [861, 177] on div "New Task" at bounding box center [848, 173] width 44 height 13
click at [860, 190] on div "Task description" at bounding box center [891, 188] width 130 height 11
click at [930, 216] on icon at bounding box center [935, 215] width 11 height 11
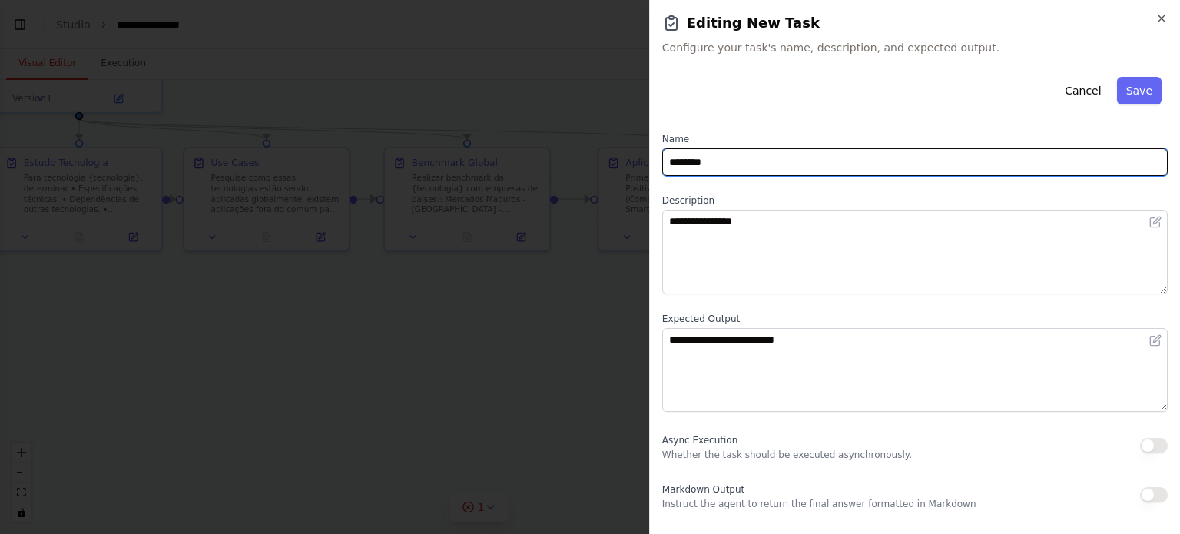
drag, startPoint x: 741, startPoint y: 164, endPoint x: 575, endPoint y: 134, distance: 168.5
click at [575, 134] on body "**********" at bounding box center [590, 267] width 1180 height 534
type input "**********"
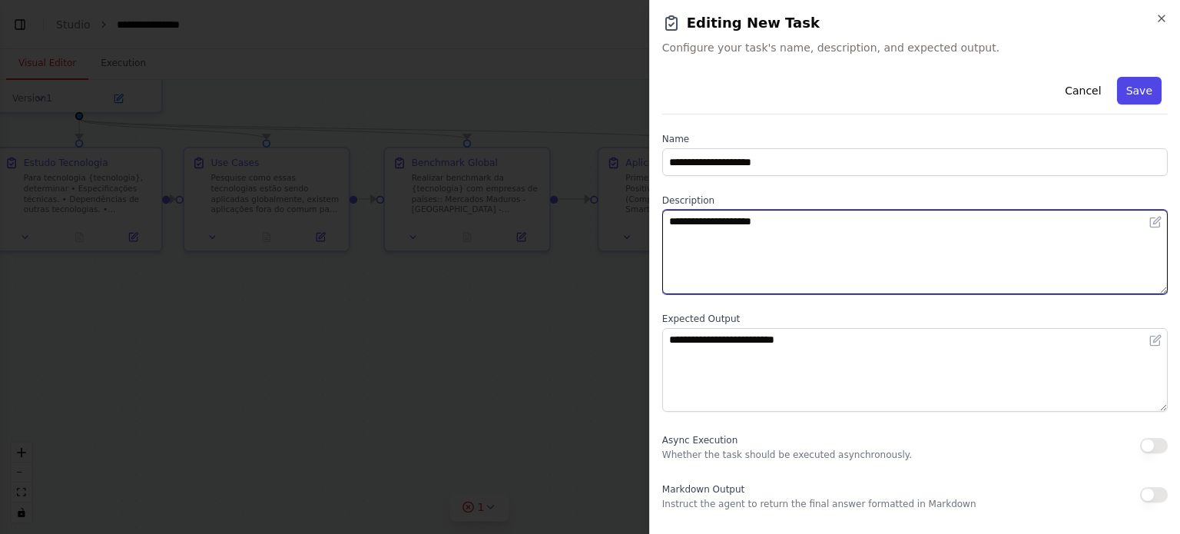
type textarea "**********"
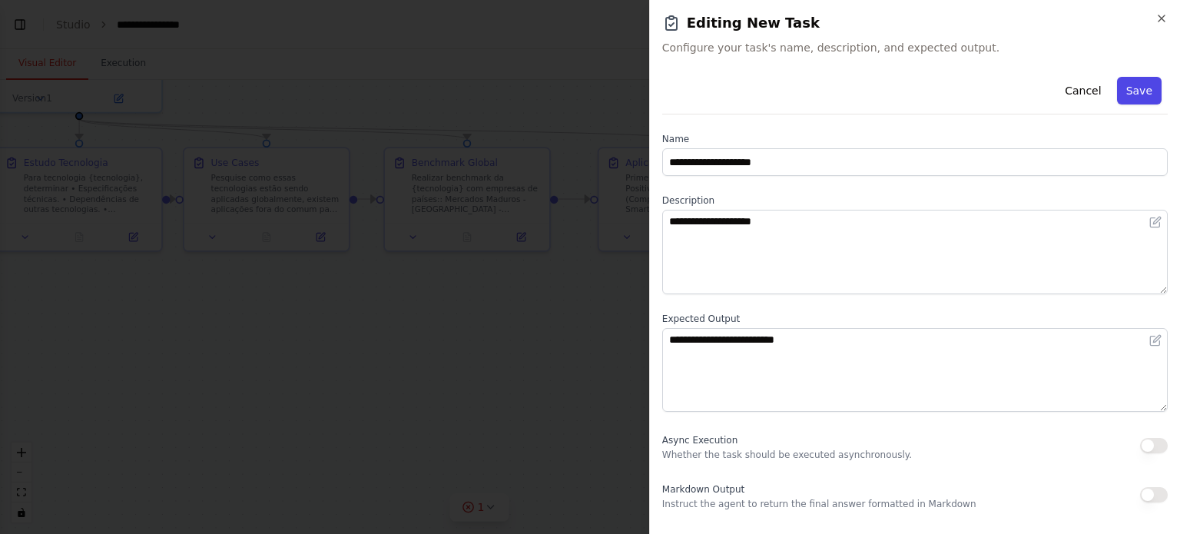
click at [1148, 82] on button "Save" at bounding box center [1139, 91] width 45 height 28
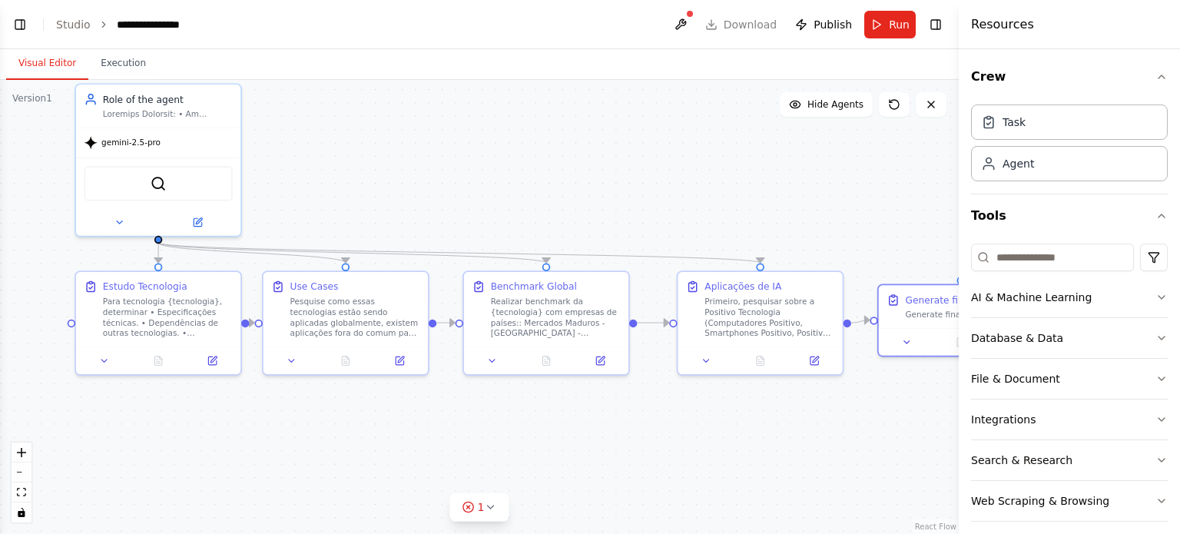
drag, startPoint x: 462, startPoint y: 389, endPoint x: 541, endPoint y: 512, distance: 146.8
click at [541, 512] on div ".deletable-edge-delete-btn { width: 20px; height: 20px; border: 0px solid #ffff…" at bounding box center [479, 307] width 959 height 454
click at [1155, 73] on icon "button" at bounding box center [1161, 77] width 12 height 12
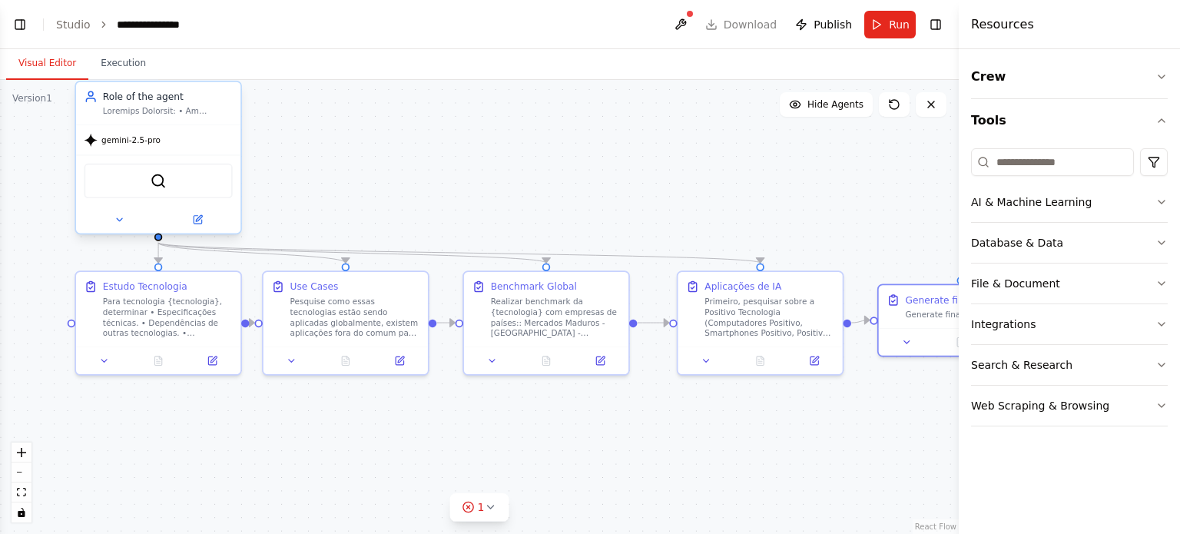
click at [136, 164] on div "SerperDevTool" at bounding box center [158, 181] width 148 height 35
click at [191, 217] on button at bounding box center [197, 220] width 75 height 16
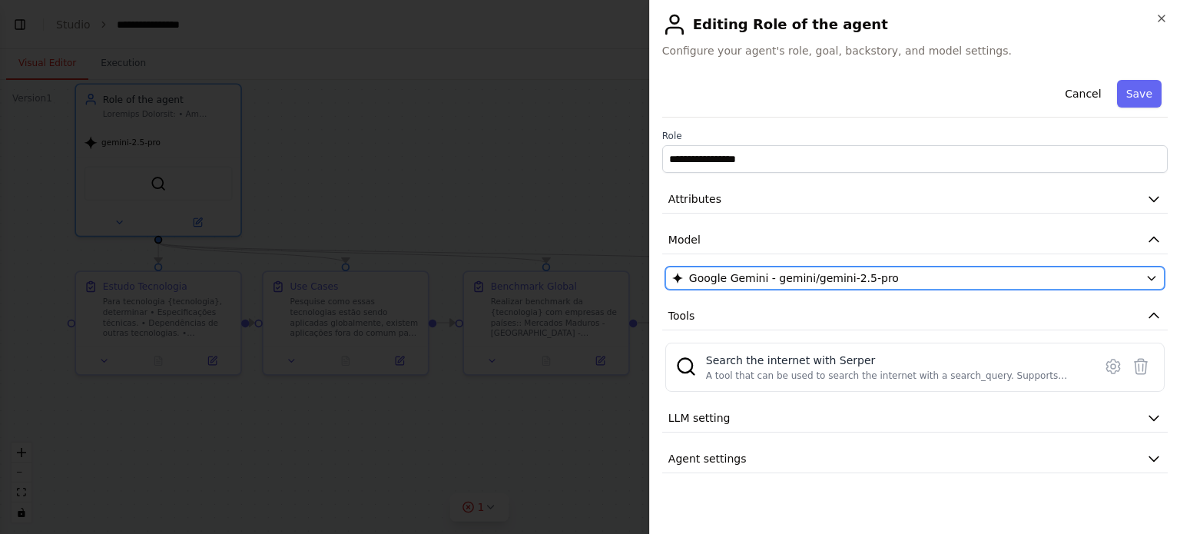
click at [882, 287] on button "Google Gemini - gemini/gemini-2.5-pro" at bounding box center [914, 278] width 499 height 23
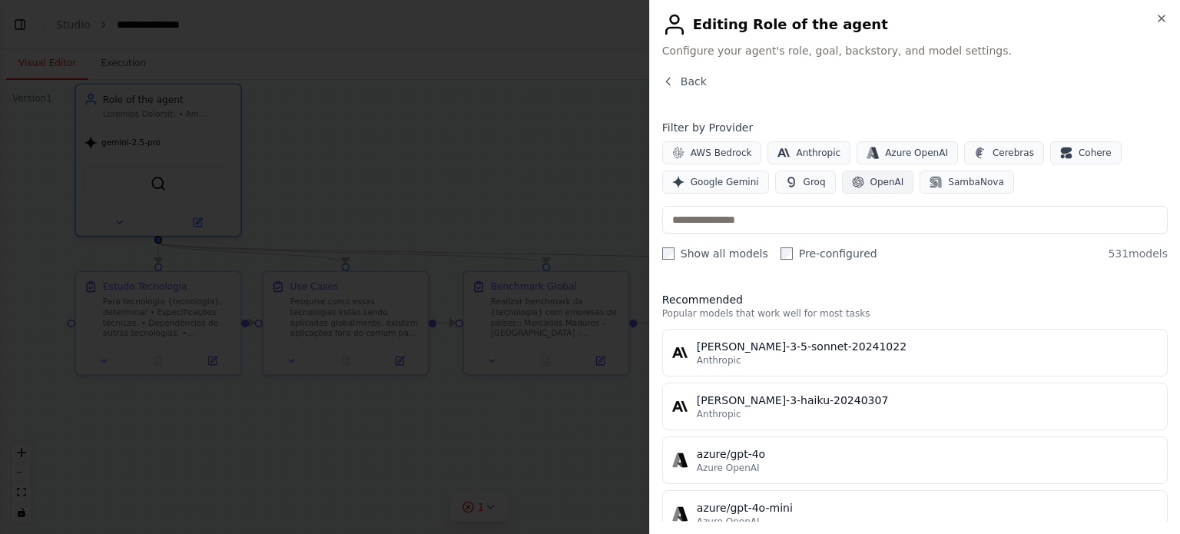
click at [875, 187] on span "OpenAI" at bounding box center [887, 182] width 34 height 12
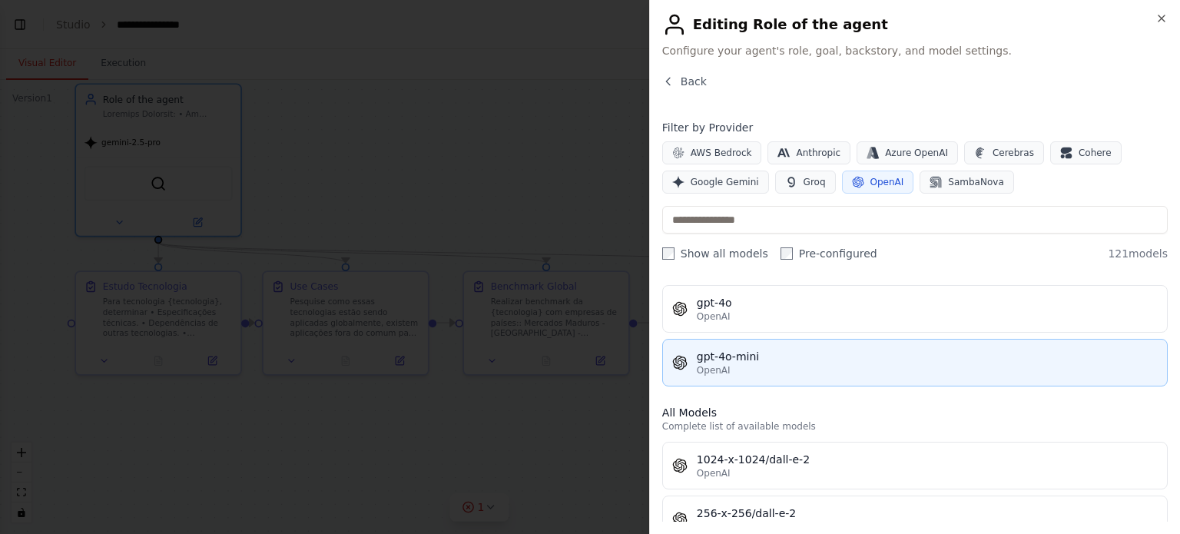
scroll to position [77, 0]
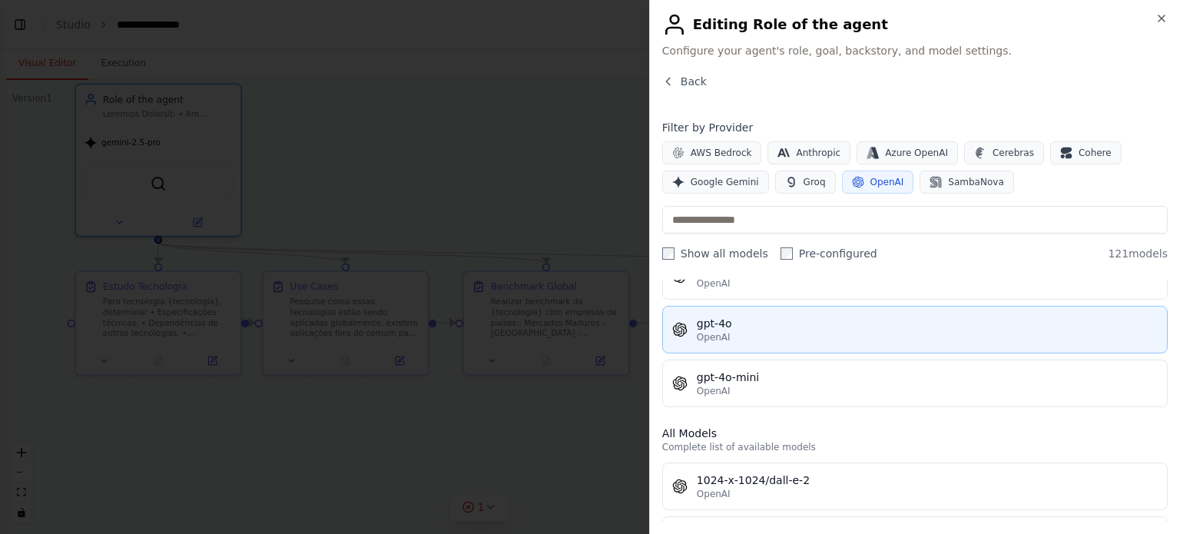
click at [790, 317] on div "gpt-4o" at bounding box center [927, 323] width 461 height 15
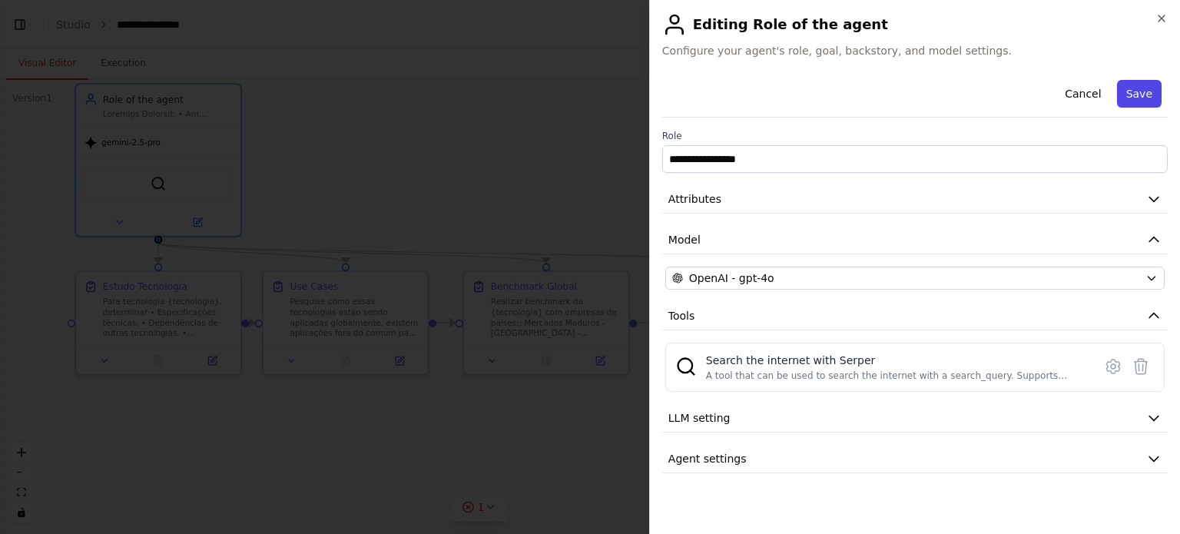
click at [1142, 94] on button "Save" at bounding box center [1139, 94] width 45 height 28
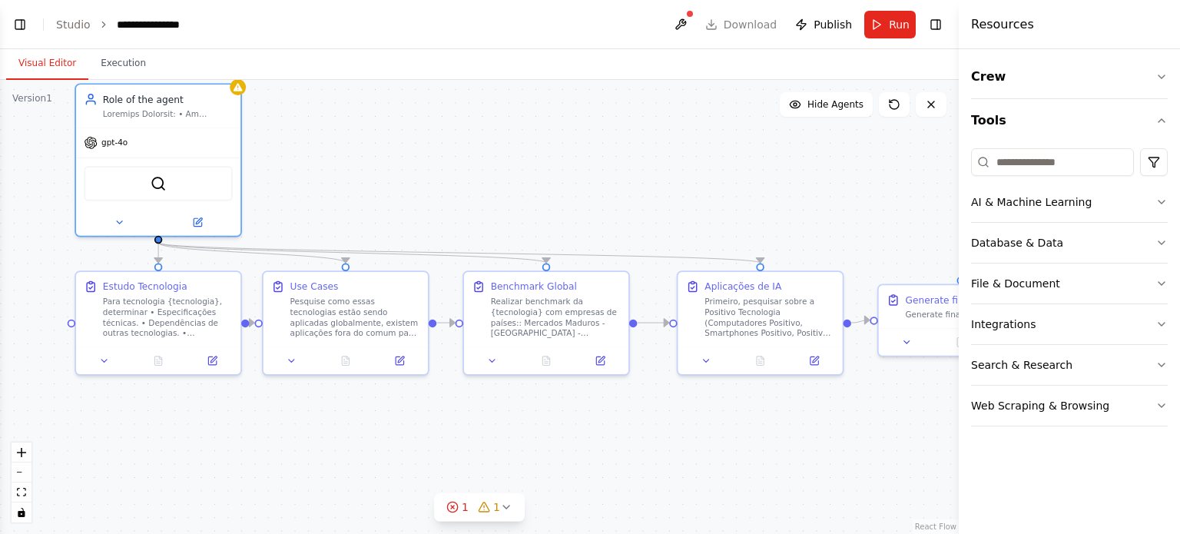
drag, startPoint x: 903, startPoint y: 22, endPoint x: 377, endPoint y: 132, distance: 537.5
click at [535, 147] on main "**********" at bounding box center [479, 267] width 959 height 534
click at [235, 85] on icon at bounding box center [238, 85] width 9 height 8
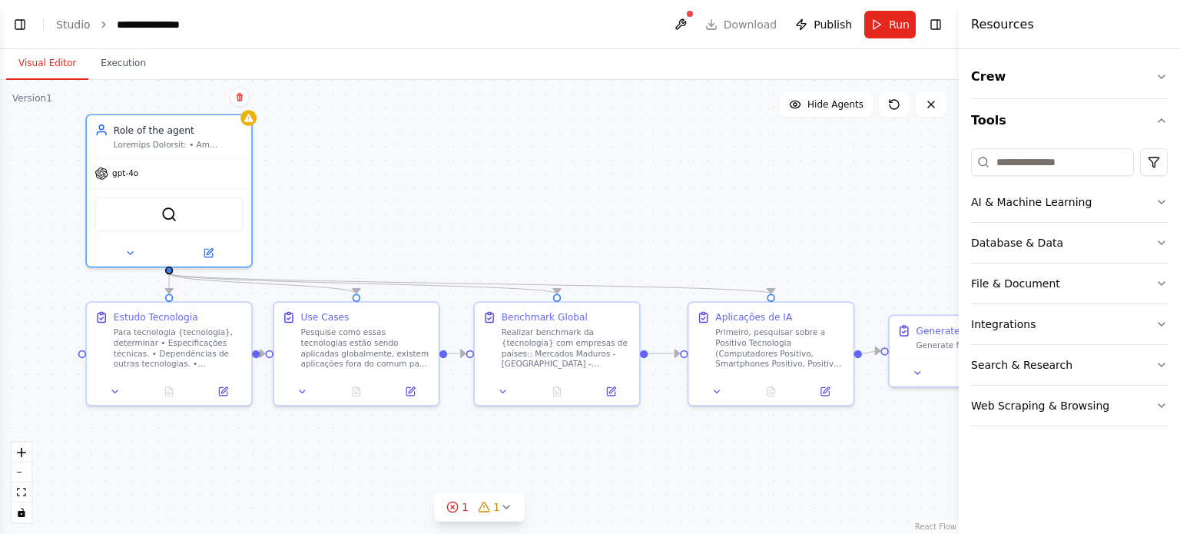
drag, startPoint x: 320, startPoint y: 113, endPoint x: 333, endPoint y: 156, distance: 45.2
click at [333, 156] on div ".deletable-edge-delete-btn { width: 20px; height: 20px; border: 0px solid #ffff…" at bounding box center [479, 307] width 959 height 454
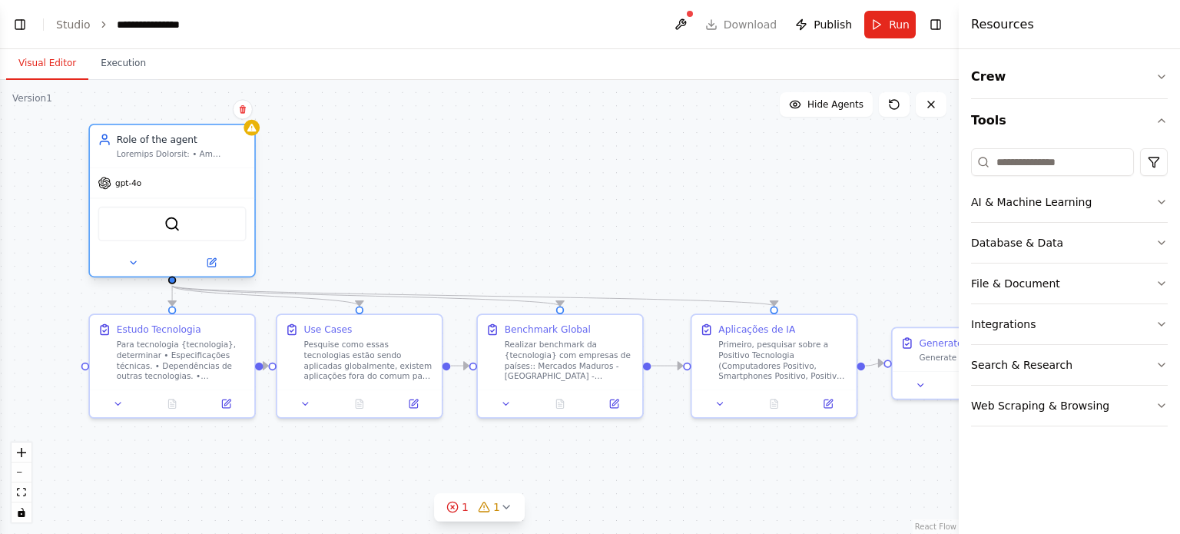
click at [130, 178] on span "gpt-4o" at bounding box center [128, 182] width 26 height 11
click at [134, 179] on span "gpt-4o" at bounding box center [128, 182] width 26 height 11
click at [214, 255] on button at bounding box center [211, 263] width 75 height 16
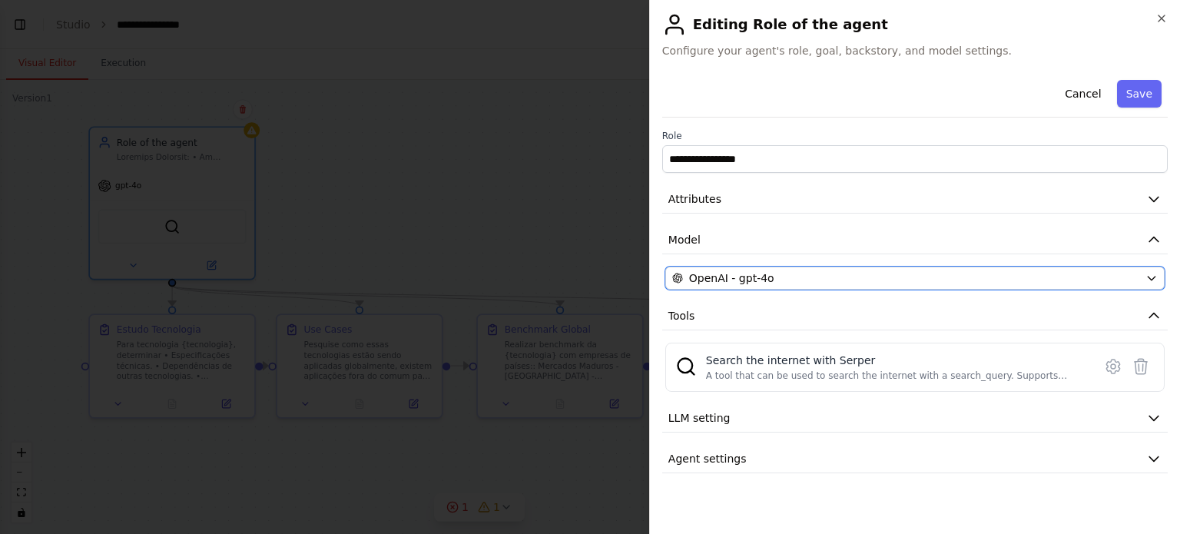
click at [852, 276] on div "OpenAI - gpt-4o" at bounding box center [905, 277] width 467 height 15
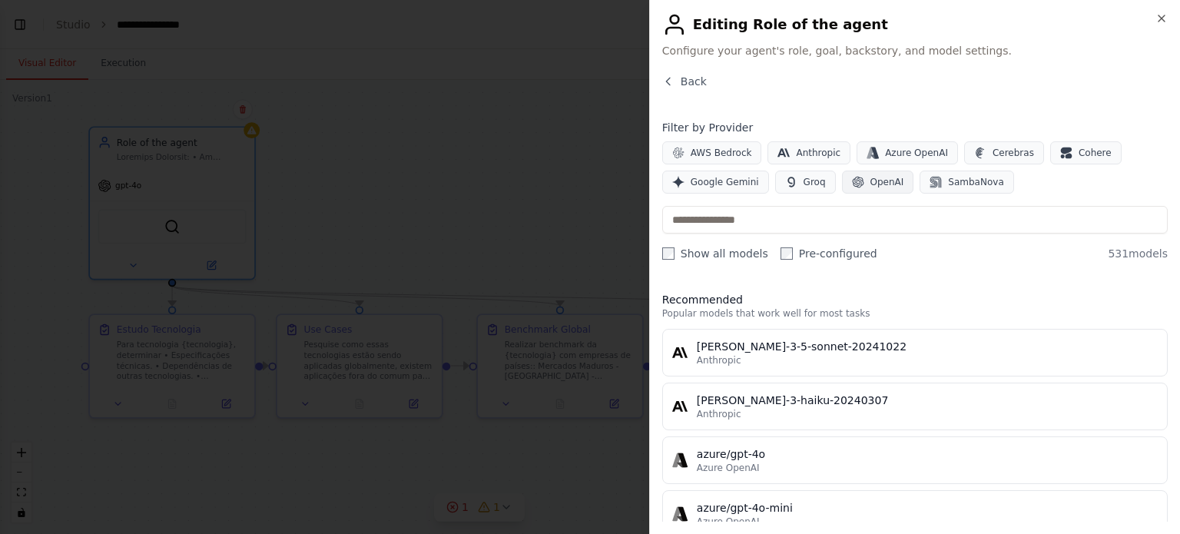
click at [886, 174] on button "OpenAI" at bounding box center [878, 182] width 72 height 23
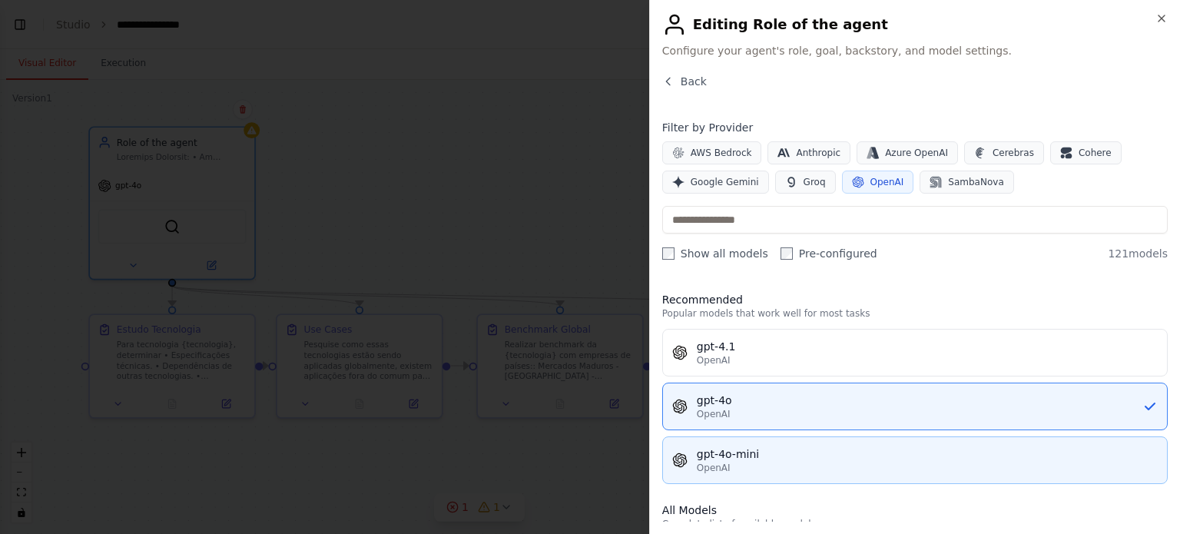
click at [767, 462] on div "OpenAI" at bounding box center [927, 468] width 461 height 12
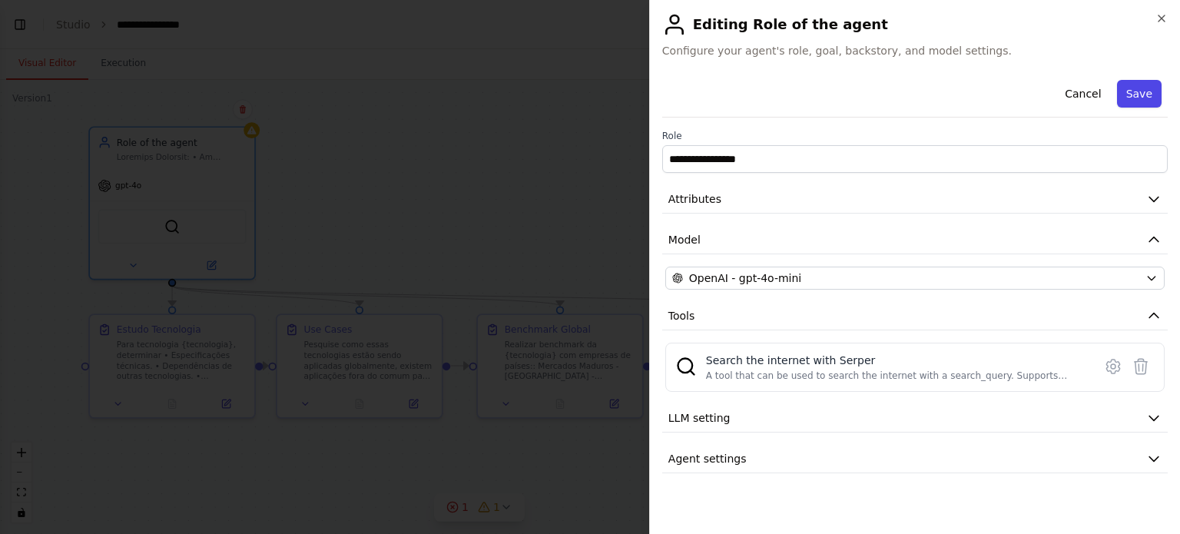
click at [1144, 86] on button "Save" at bounding box center [1139, 94] width 45 height 28
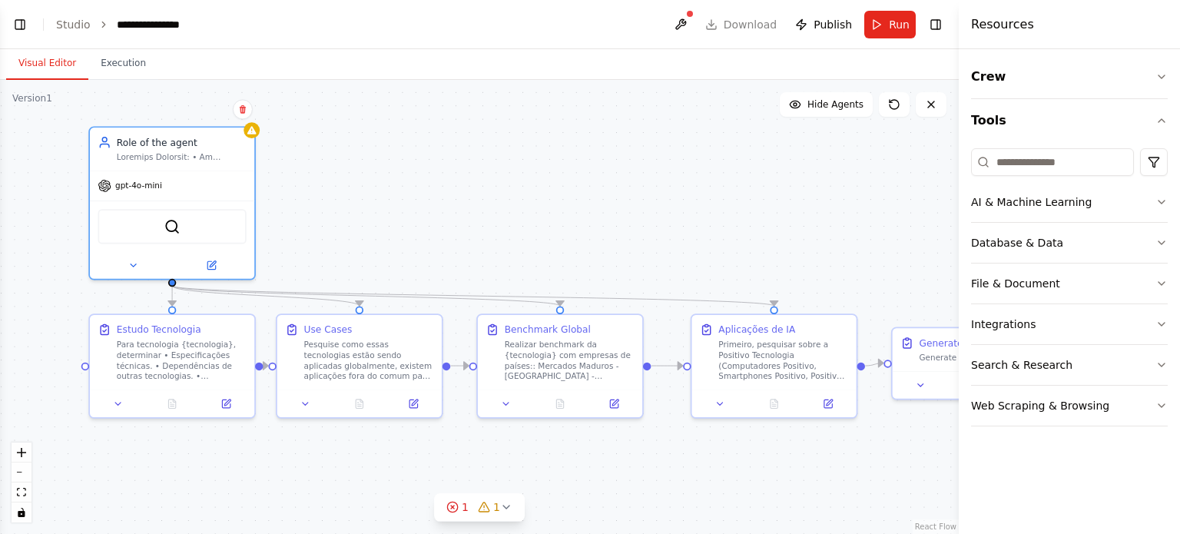
click at [379, 147] on div ".deletable-edge-delete-btn { width: 20px; height: 20px; border: 0px solid #ffff…" at bounding box center [479, 307] width 959 height 454
click at [897, 22] on span "Run" at bounding box center [899, 24] width 21 height 15
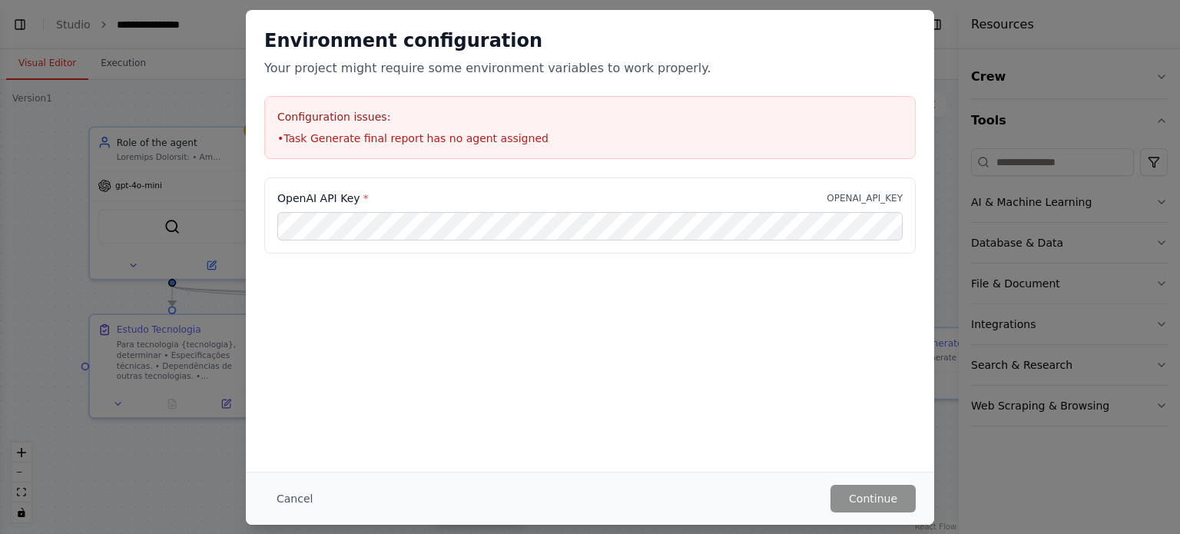
click at [121, 134] on div "Environment configuration Your project might require some environment variables…" at bounding box center [590, 267] width 1180 height 534
click at [303, 507] on button "Cancel" at bounding box center [294, 499] width 61 height 28
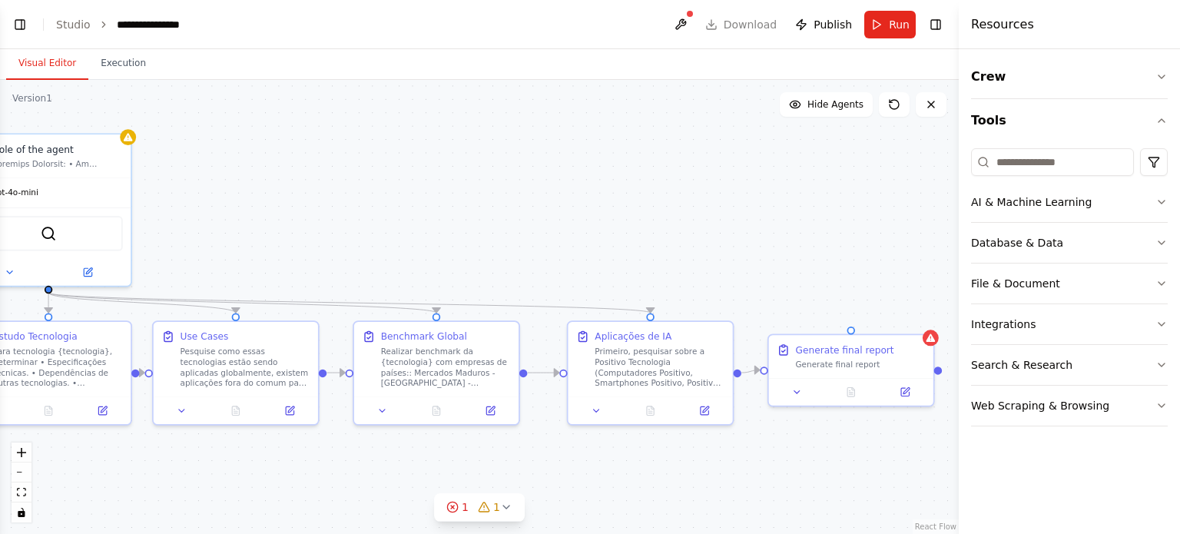
drag, startPoint x: 494, startPoint y: 228, endPoint x: 344, endPoint y: 233, distance: 149.9
click at [344, 233] on div ".deletable-edge-delete-btn { width: 20px; height: 20px; border: 0px solid #ffff…" at bounding box center [479, 307] width 959 height 454
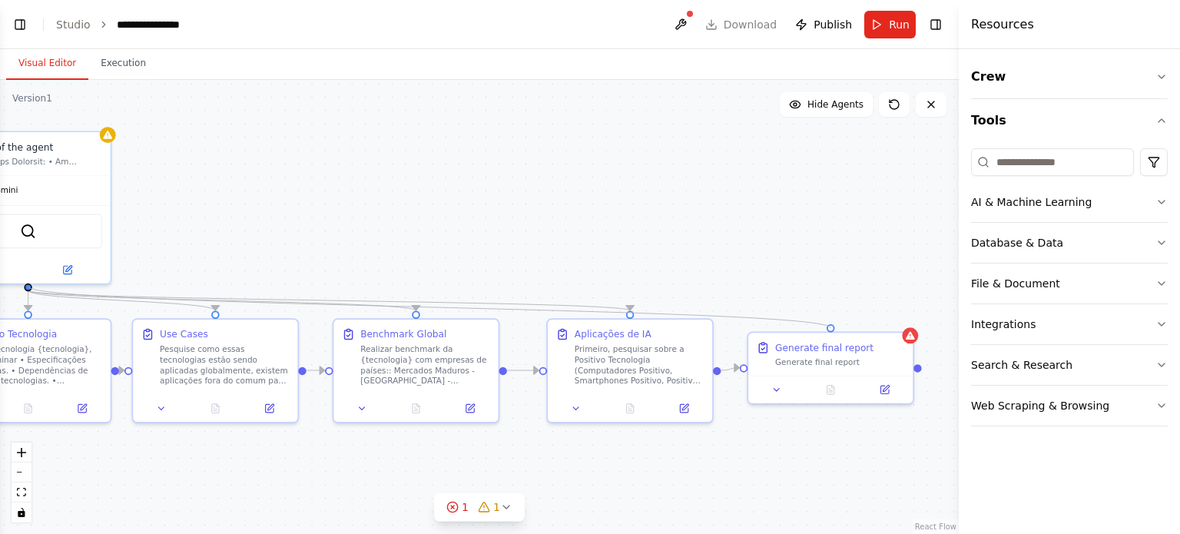
drag, startPoint x: 21, startPoint y: 285, endPoint x: 836, endPoint y: 328, distance: 816.2
click at [836, 328] on div ".deletable-edge-delete-btn { width: 20px; height: 20px; border: 0px solid #ffff…" at bounding box center [479, 307] width 959 height 454
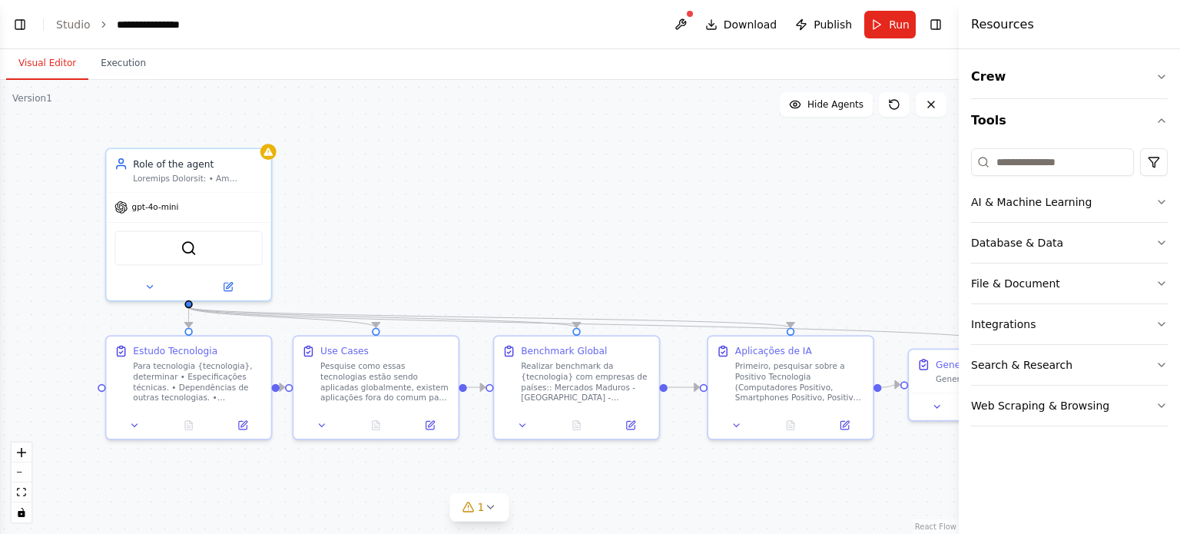
drag, startPoint x: 565, startPoint y: 191, endPoint x: 714, endPoint y: 200, distance: 148.5
click at [714, 200] on div ".deletable-edge-delete-btn { width: 20px; height: 20px; border: 0px solid #ffff…" at bounding box center [479, 307] width 959 height 454
click at [906, 27] on span "Run" at bounding box center [899, 24] width 21 height 15
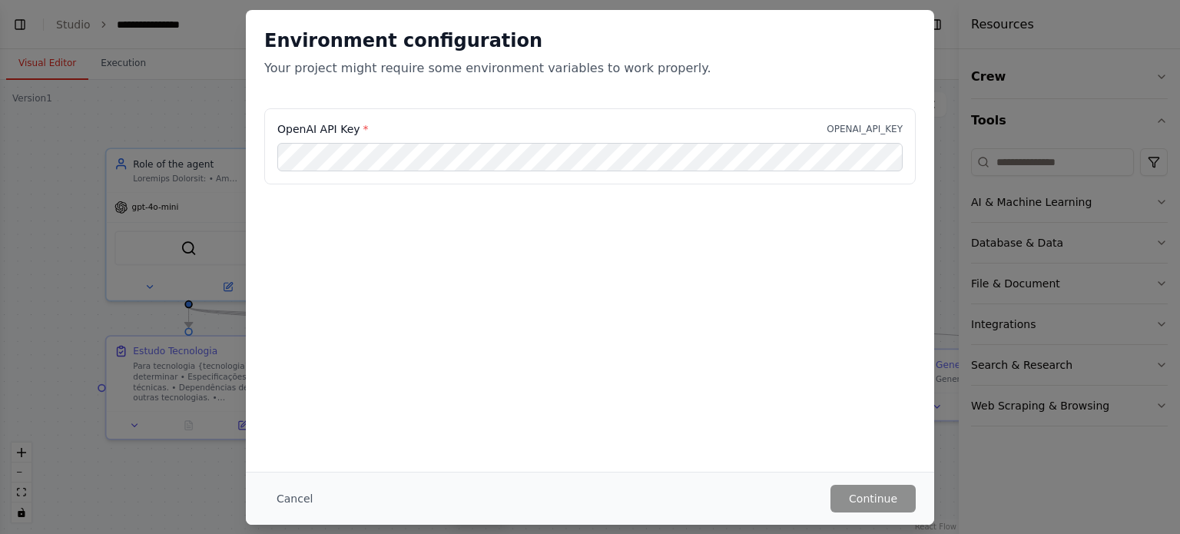
click at [89, 104] on div "Environment configuration Your project might require some environment variables…" at bounding box center [590, 267] width 1180 height 534
click at [287, 499] on button "Cancel" at bounding box center [294, 499] width 61 height 28
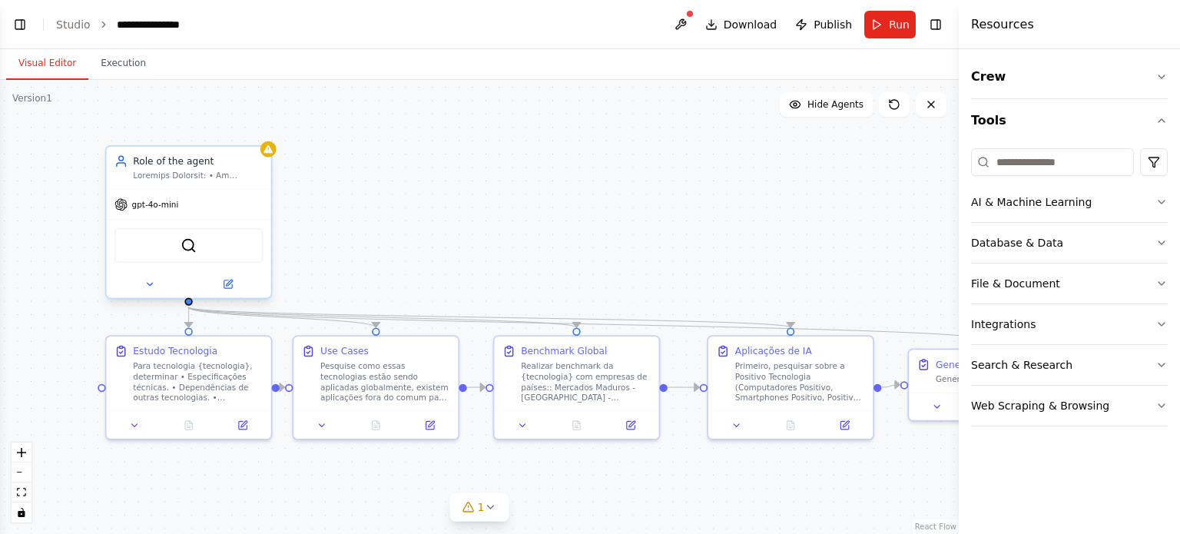
click at [141, 205] on span "gpt-4o-mini" at bounding box center [155, 204] width 47 height 11
click at [247, 288] on button at bounding box center [227, 285] width 75 height 16
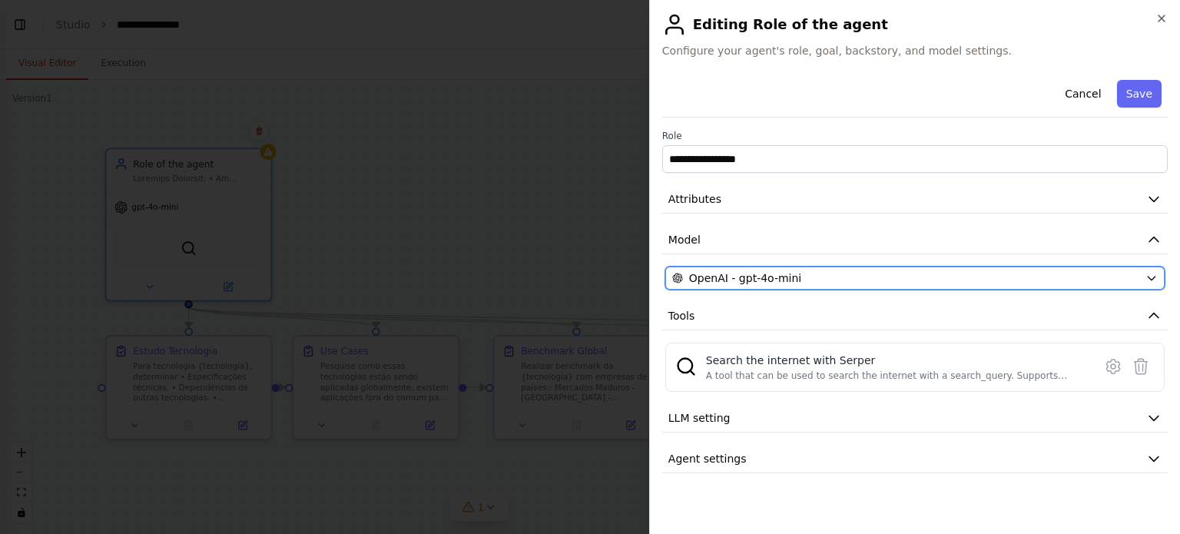
click at [818, 279] on div "OpenAI - gpt-4o-mini" at bounding box center [905, 277] width 467 height 15
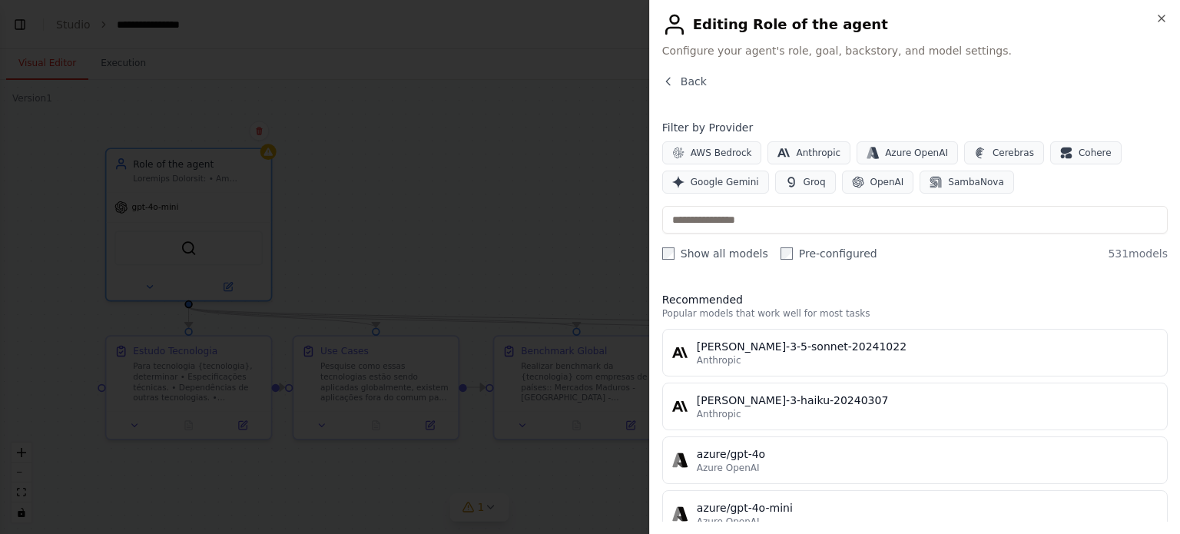
click at [724, 258] on label "Show all models" at bounding box center [715, 253] width 106 height 15
click at [684, 254] on label "Show all models" at bounding box center [715, 253] width 106 height 15
click at [879, 182] on span "OpenAI" at bounding box center [887, 182] width 34 height 12
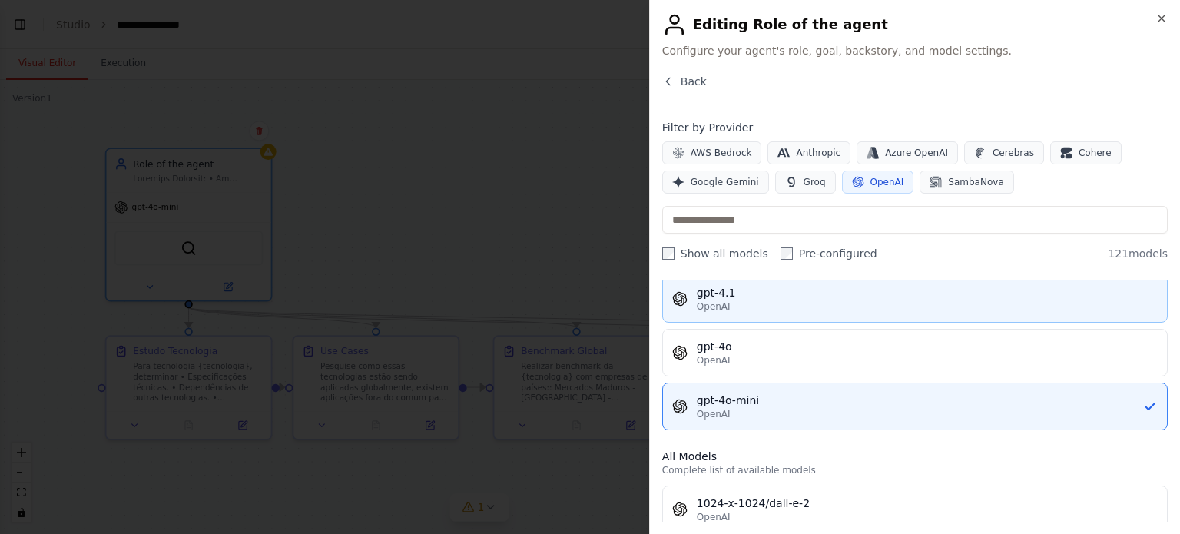
scroll to position [0, 0]
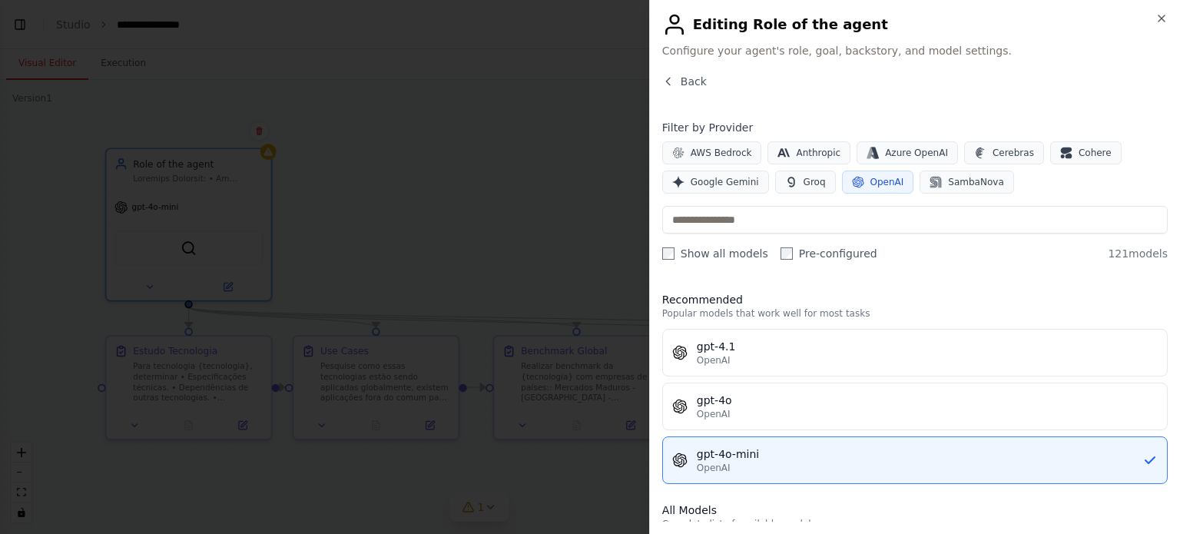
click at [419, 160] on div at bounding box center [590, 267] width 1180 height 534
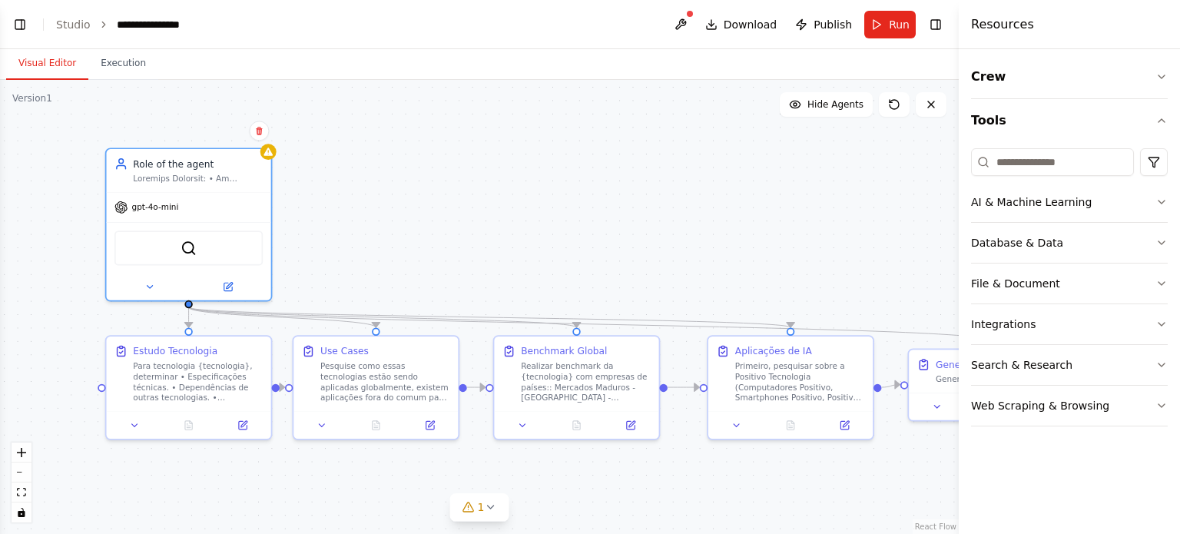
click at [436, 131] on div ".deletable-edge-delete-btn { width: 20px; height: 20px; border: 0px solid #ffff…" at bounding box center [479, 307] width 959 height 454
click at [141, 199] on span "gpt-4o-mini" at bounding box center [155, 204] width 47 height 11
click at [814, 195] on div ".deletable-edge-delete-btn { width: 20px; height: 20px; border: 0px solid #ffff…" at bounding box center [479, 307] width 959 height 454
click at [1028, 214] on button "AI & Machine Learning" at bounding box center [1069, 202] width 197 height 40
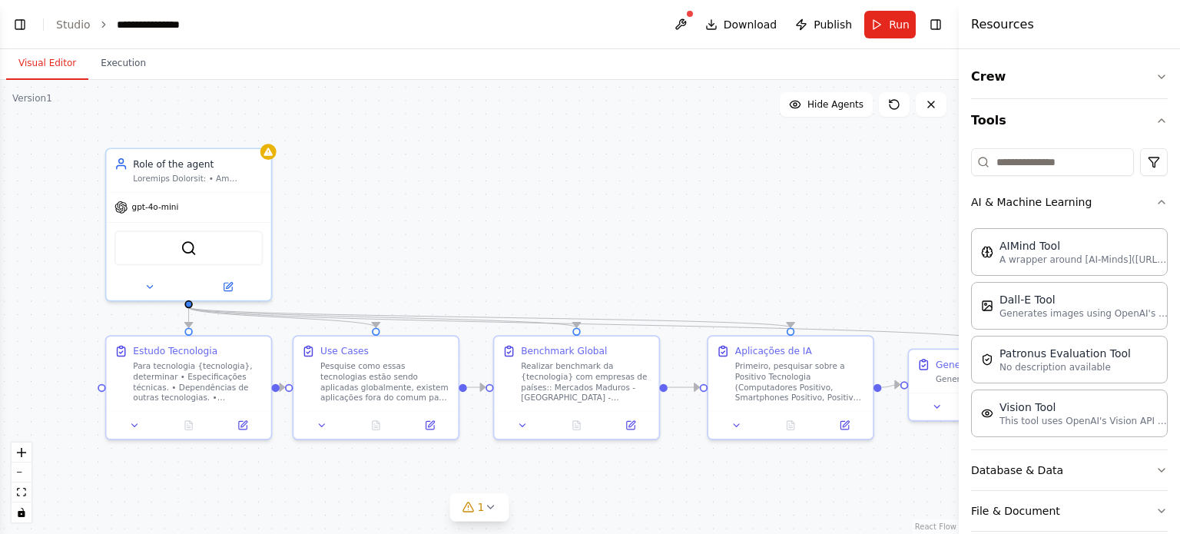
click at [526, 125] on div ".deletable-edge-delete-btn { width: 20px; height: 20px; border: 0px solid #ffff…" at bounding box center [479, 307] width 959 height 454
click at [289, 78] on div "Visual Editor Execution" at bounding box center [479, 64] width 959 height 31
click at [1049, 73] on button "Crew" at bounding box center [1069, 76] width 197 height 43
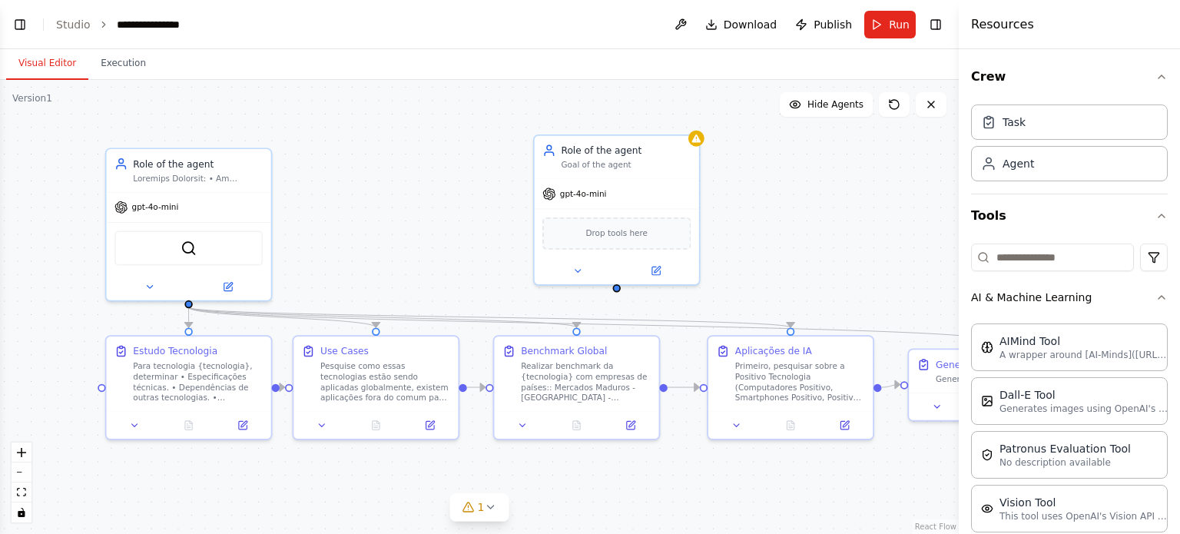
click at [372, 119] on div ".deletable-edge-delete-btn { width: 20px; height: 20px; border: 0px solid #ffff…" at bounding box center [479, 307] width 959 height 454
click at [353, 177] on div ".deletable-edge-delete-btn { width: 20px; height: 20px; border: 0px solid #ffff…" at bounding box center [479, 307] width 959 height 454
click at [635, 187] on div "gpt-4o-mini" at bounding box center [617, 191] width 164 height 29
click at [685, 116] on icon at bounding box center [687, 118] width 6 height 8
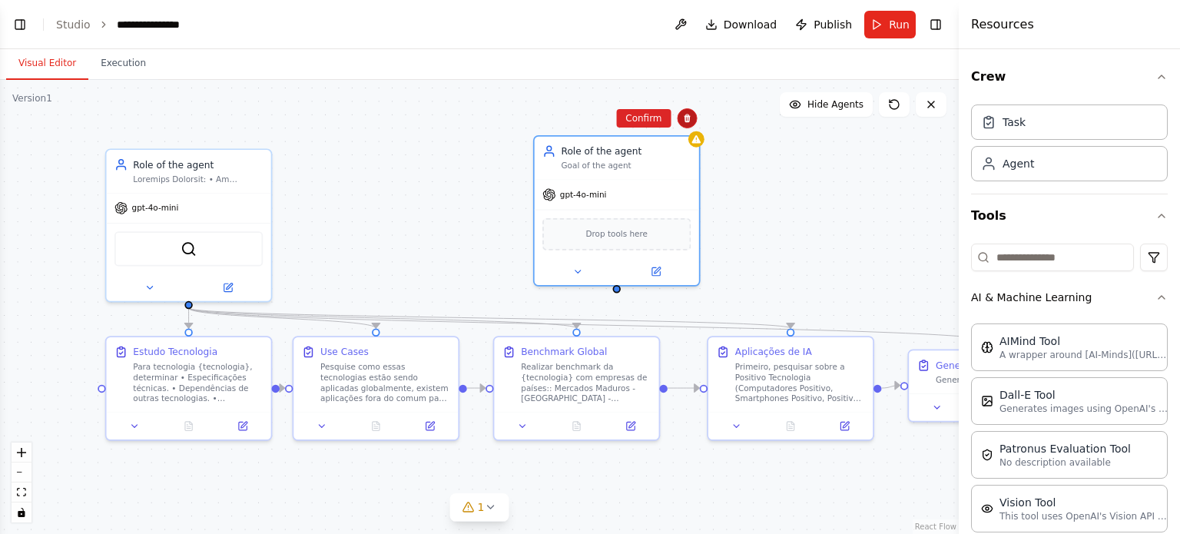
click at [690, 116] on icon at bounding box center [687, 118] width 9 height 9
click at [684, 114] on icon at bounding box center [687, 118] width 9 height 9
click at [645, 119] on button "Confirm" at bounding box center [643, 118] width 55 height 18
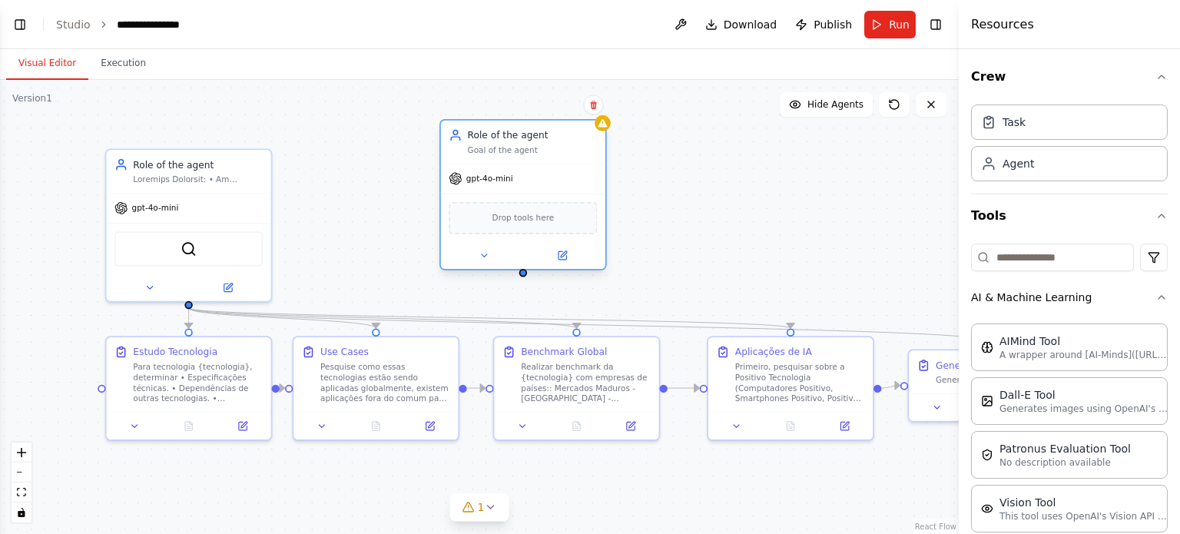
drag, startPoint x: 610, startPoint y: 204, endPoint x: 387, endPoint y: 146, distance: 230.3
click at [439, 146] on div "Role of the agent Goal of the agent gpt-4o-mini Drop tools here" at bounding box center [522, 194] width 167 height 151
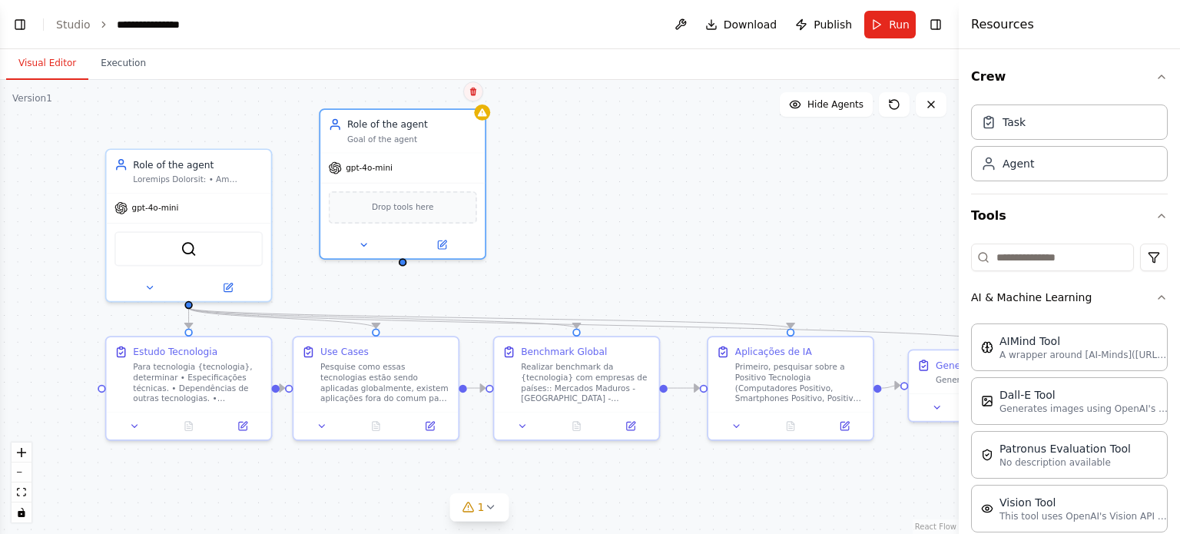
click at [470, 85] on button at bounding box center [473, 91] width 20 height 20
click at [476, 94] on icon at bounding box center [473, 91] width 9 height 9
click at [467, 91] on button at bounding box center [473, 91] width 20 height 20
click at [436, 88] on button "Confirm" at bounding box center [430, 91] width 55 height 18
click at [424, 96] on button "Confirm" at bounding box center [429, 91] width 55 height 18
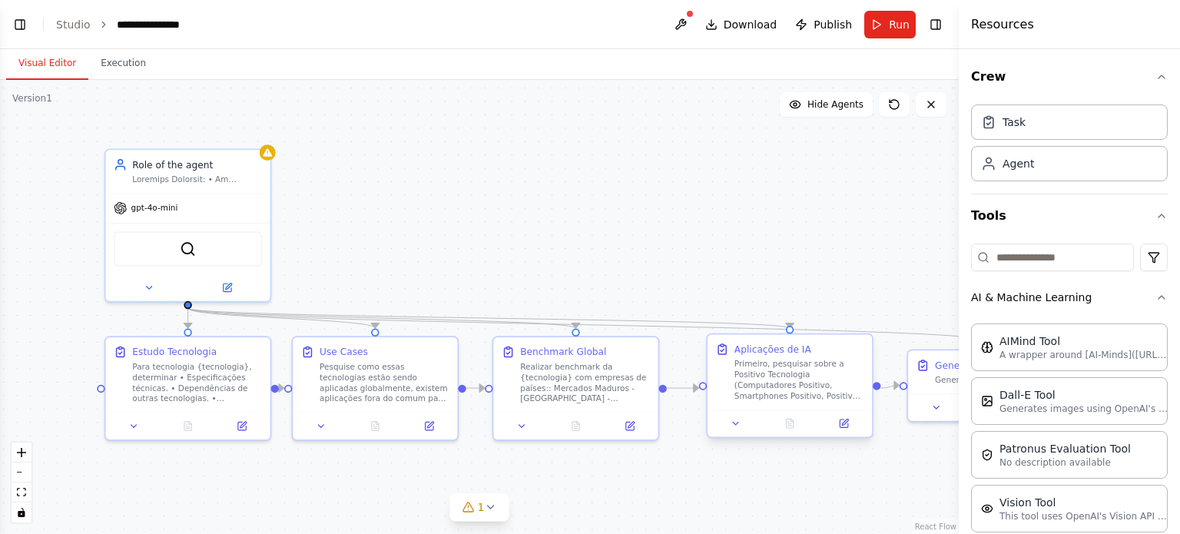
click at [799, 363] on div "Primeiro, pesquisar sobre a Positivo Tecnologia (Computadores Positivo, Smartph…" at bounding box center [799, 380] width 130 height 43
click at [838, 432] on div at bounding box center [789, 423] width 164 height 28
click at [843, 422] on icon at bounding box center [845, 422] width 6 height 6
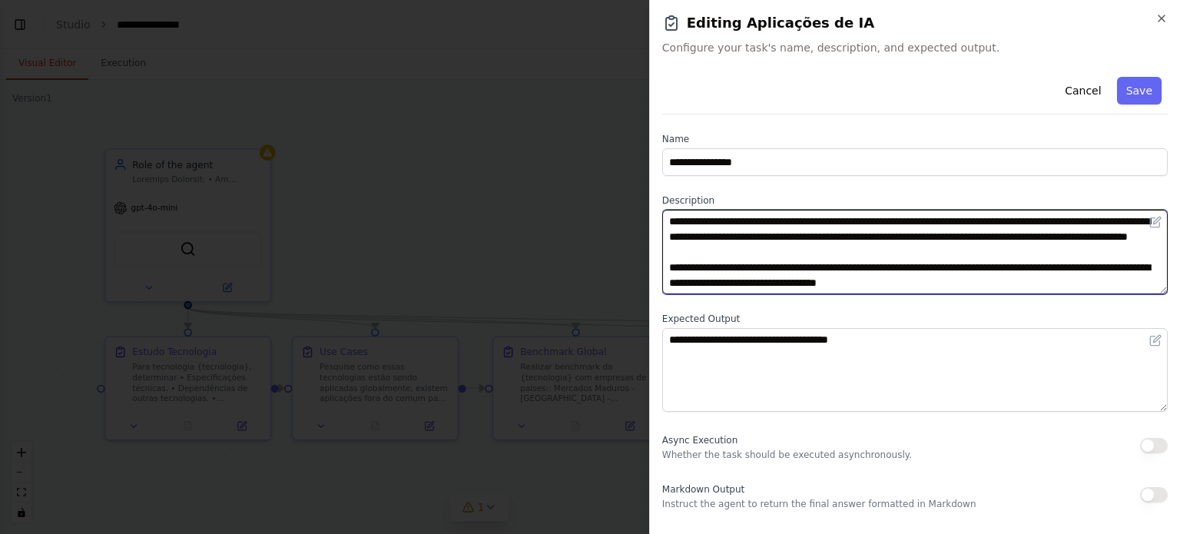
drag, startPoint x: 916, startPoint y: 252, endPoint x: 894, endPoint y: 220, distance: 38.1
click at [894, 220] on textarea "**********" at bounding box center [914, 252] width 505 height 85
